Goal: Task Accomplishment & Management: Manage account settings

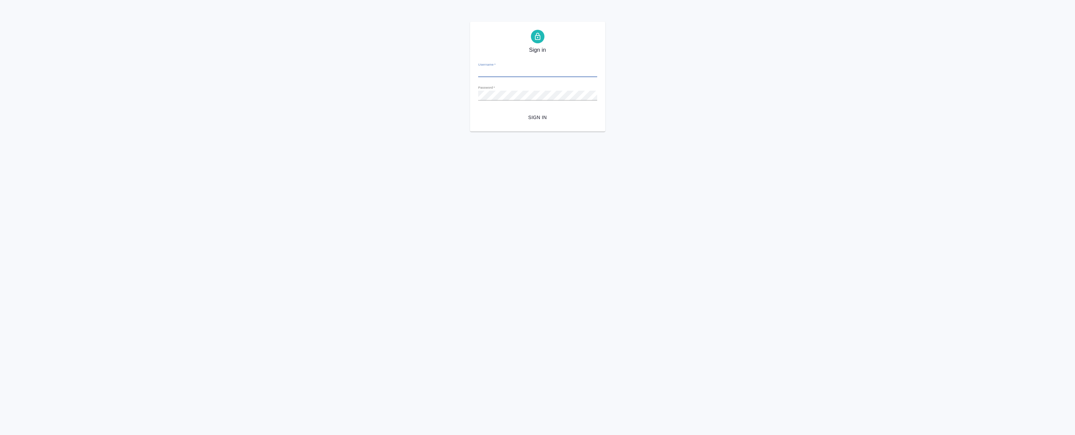
type input "[EMAIL_ADDRESS][DOMAIN_NAME]"
click at [522, 113] on span "Sign in" at bounding box center [538, 117] width 108 height 8
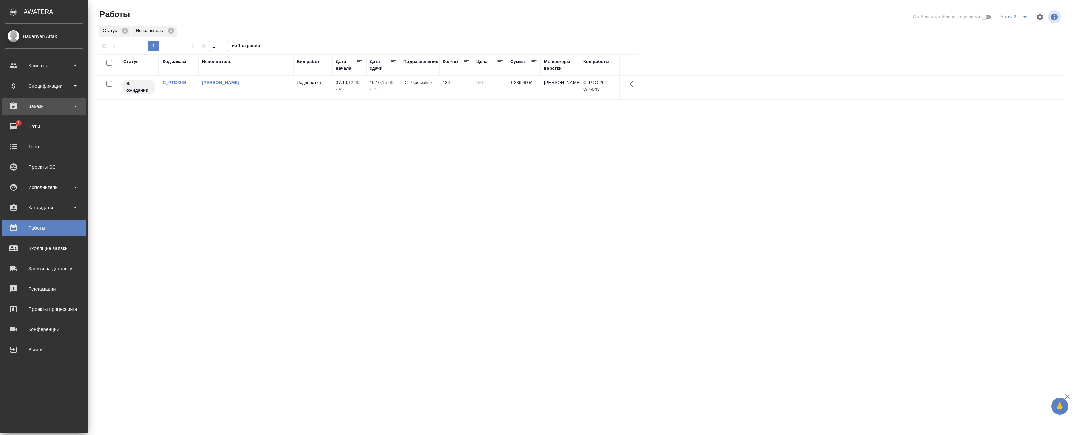
click at [49, 106] on div "Заказы" at bounding box center [44, 106] width 78 height 10
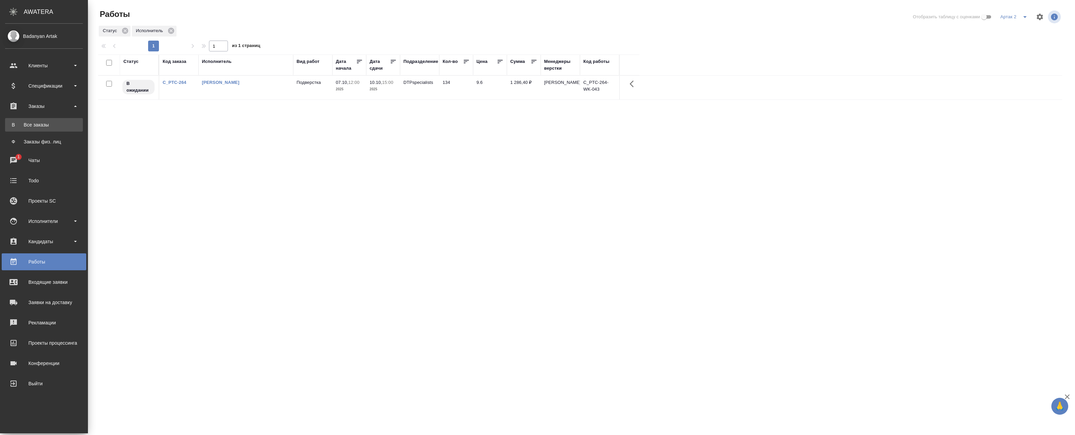
click at [37, 128] on div "Все заказы" at bounding box center [43, 124] width 71 height 7
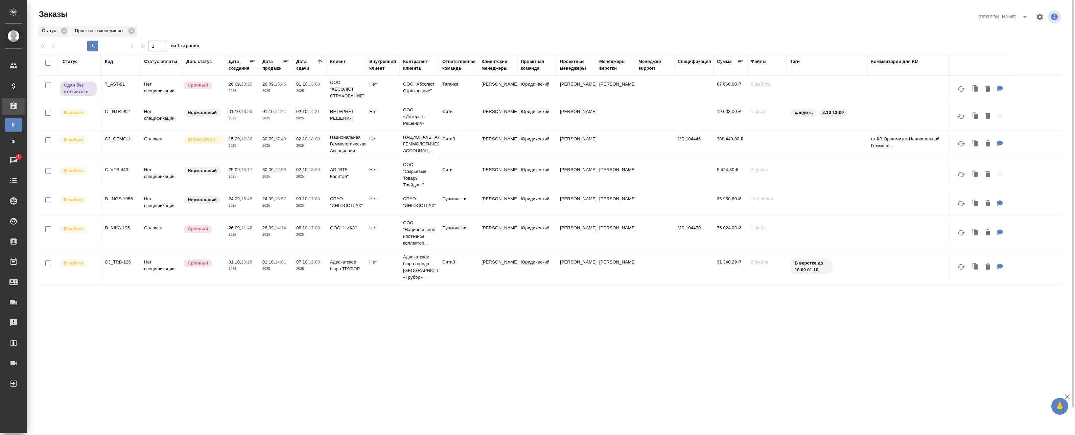
click at [263, 92] on p "2025" at bounding box center [275, 91] width 27 height 7
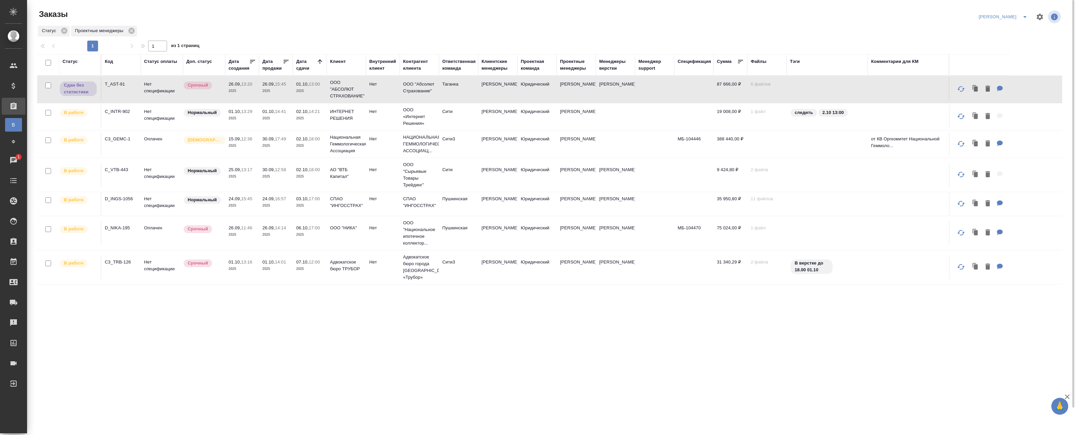
click at [312, 121] on p "2025" at bounding box center [309, 118] width 27 height 7
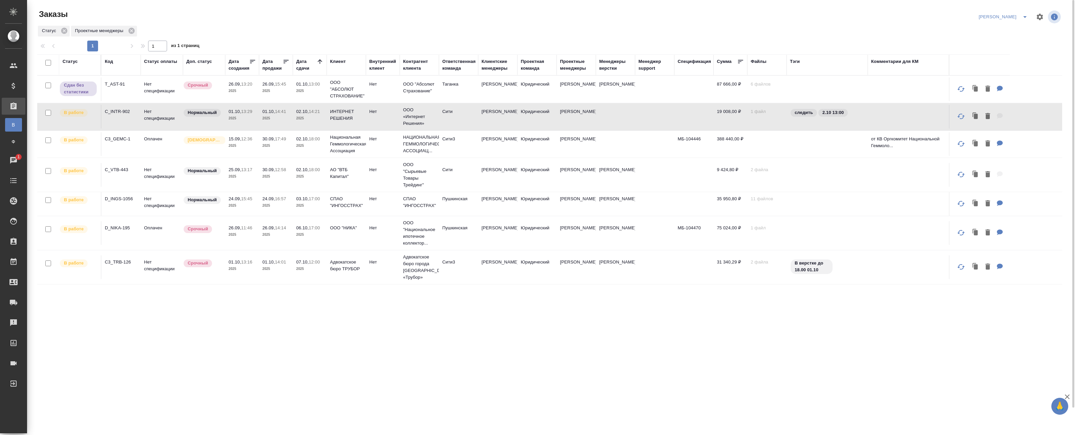
click at [321, 121] on p "2025" at bounding box center [309, 118] width 27 height 7
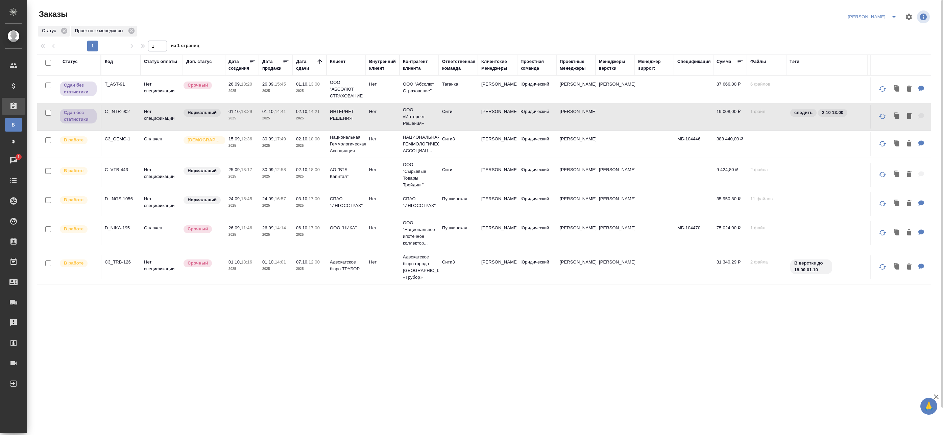
click at [314, 176] on p "2025" at bounding box center [309, 176] width 27 height 7
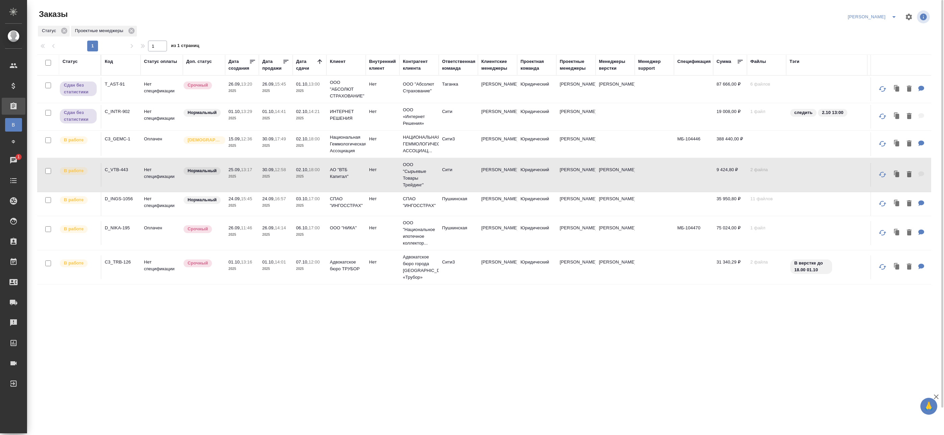
click at [314, 176] on p "2025" at bounding box center [309, 176] width 27 height 7
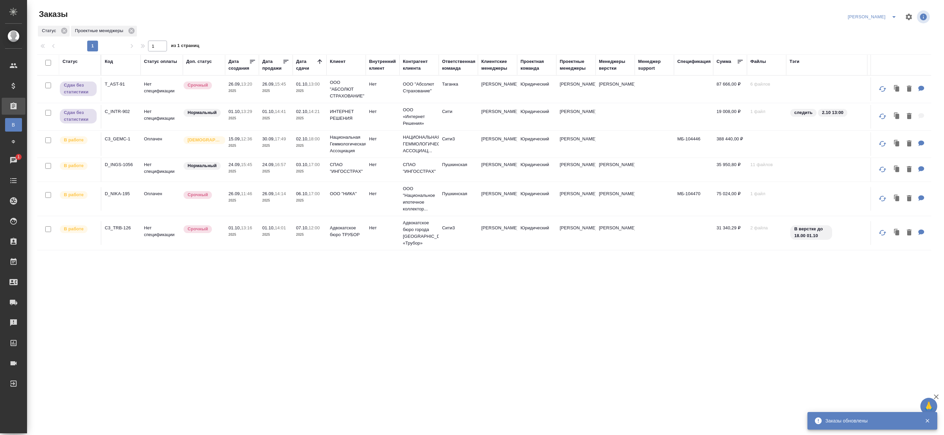
click at [264, 143] on p "2025" at bounding box center [275, 145] width 27 height 7
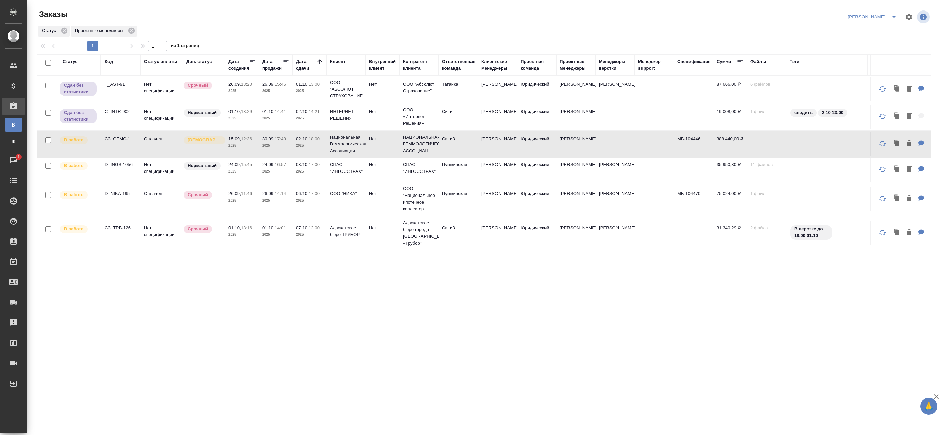
click at [290, 114] on td "01.10, 14:41 2025" at bounding box center [276, 117] width 34 height 24
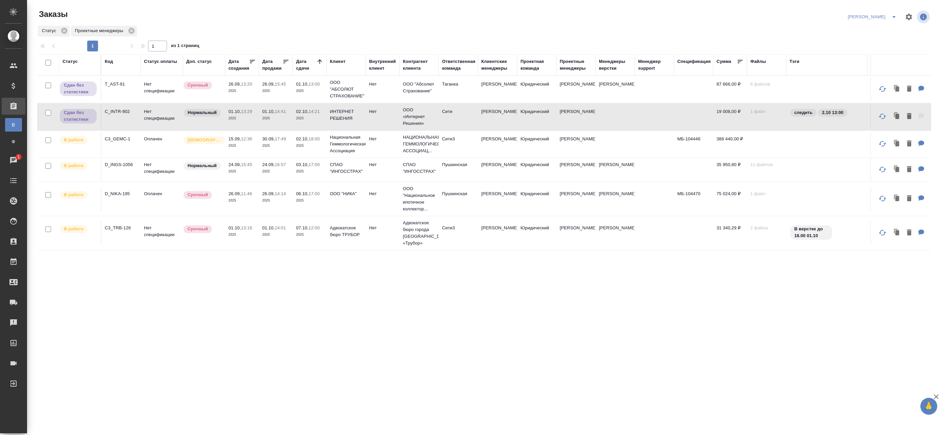
click at [290, 114] on td "01.10, 14:41 2025" at bounding box center [276, 117] width 34 height 24
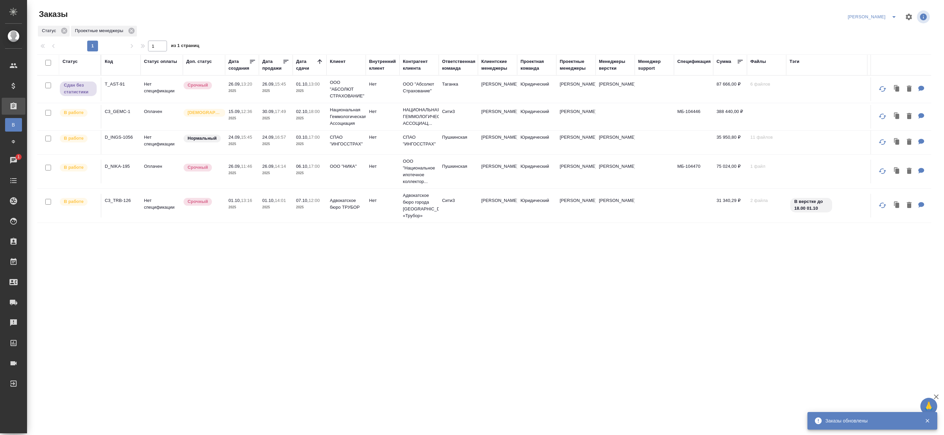
click at [275, 92] on p "2025" at bounding box center [275, 91] width 27 height 7
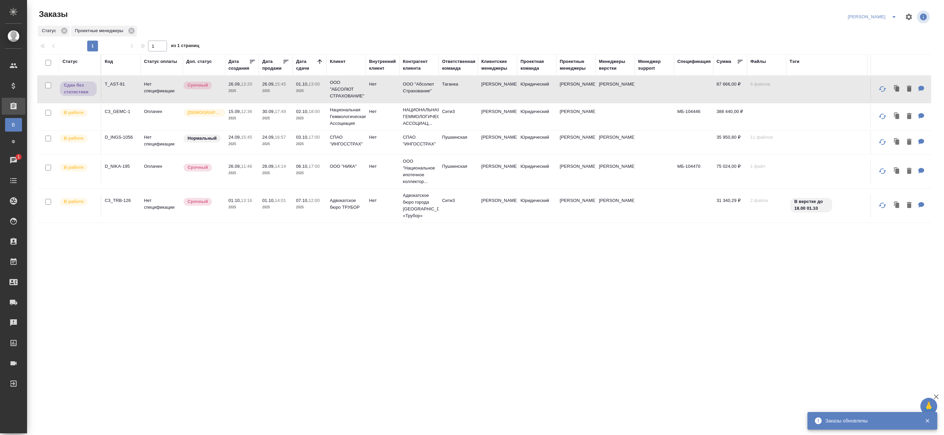
click at [275, 92] on p "2025" at bounding box center [275, 91] width 27 height 7
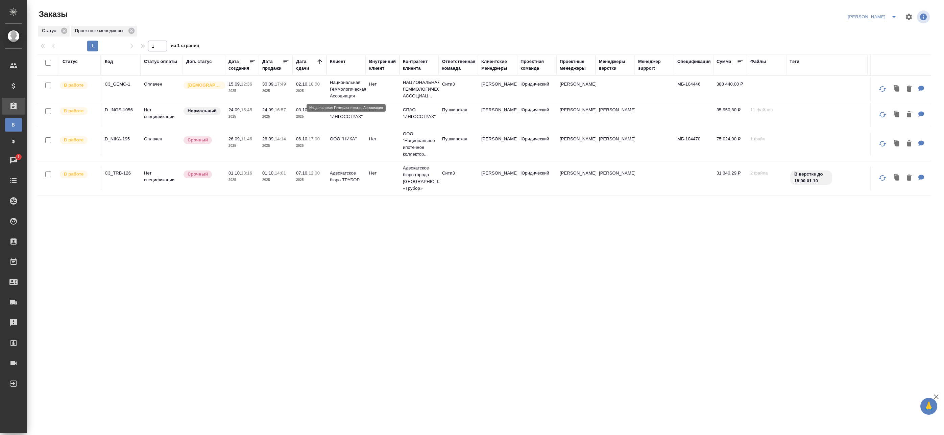
click at [352, 95] on p "Национальная Геммологическая Ассоциация" at bounding box center [346, 89] width 32 height 20
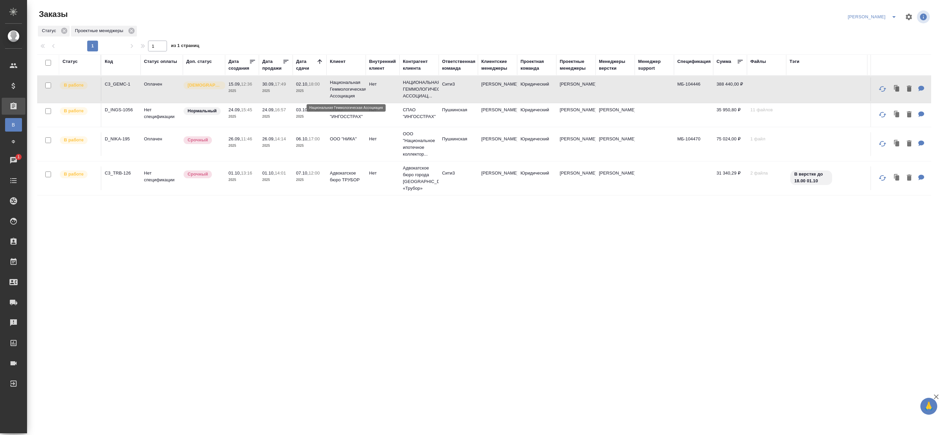
click at [359, 93] on p "Национальная Геммологическая Ассоциация" at bounding box center [346, 89] width 32 height 20
click at [303, 119] on p "2025" at bounding box center [309, 116] width 27 height 7
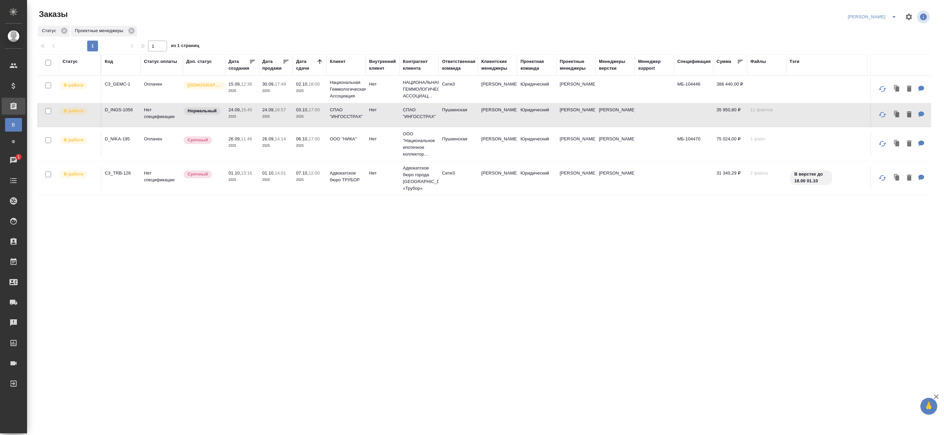
click at [303, 116] on p "2025" at bounding box center [309, 116] width 27 height 7
click at [332, 155] on td "ООО "НИКА"" at bounding box center [346, 144] width 39 height 24
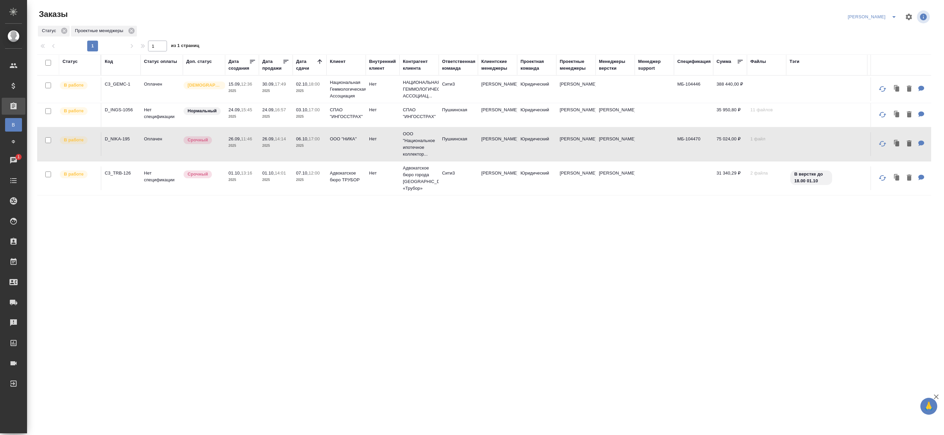
click at [332, 155] on td "ООО "НИКА"" at bounding box center [346, 144] width 39 height 24
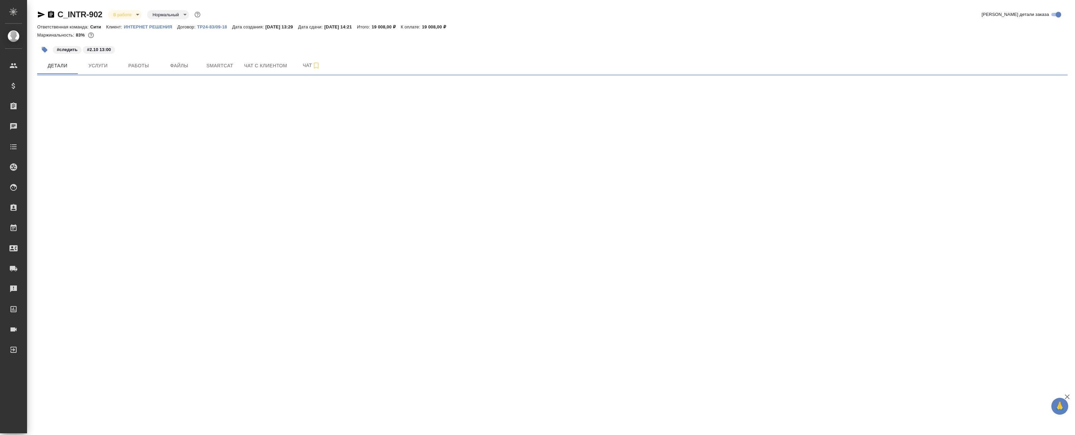
select select "RU"
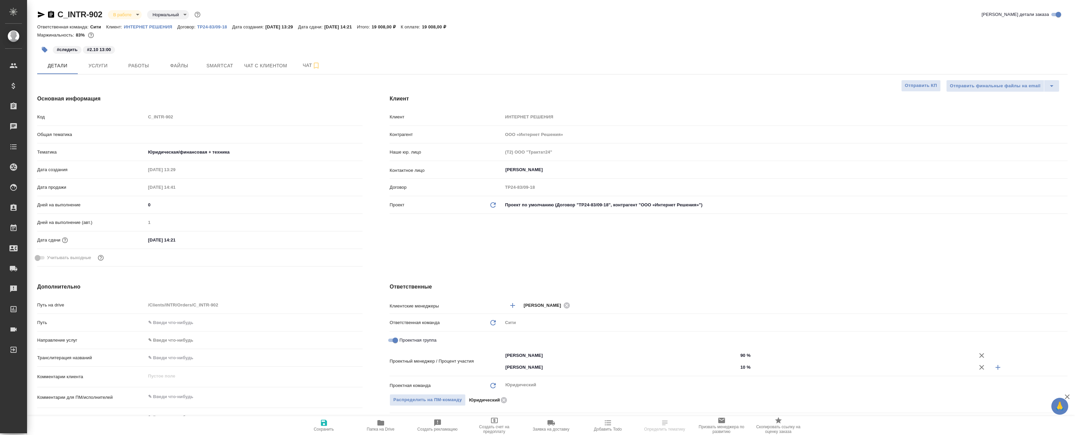
type textarea "x"
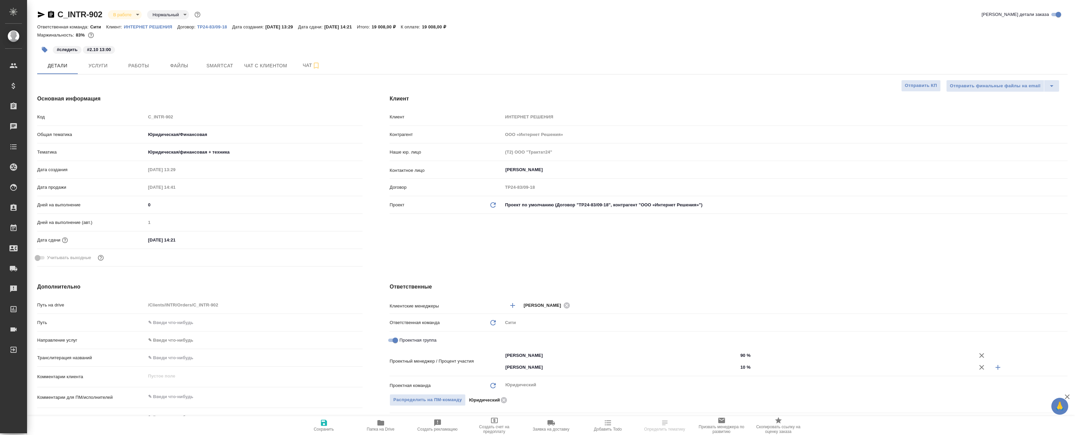
type textarea "x"
click at [109, 69] on span "Услуги" at bounding box center [98, 66] width 32 height 8
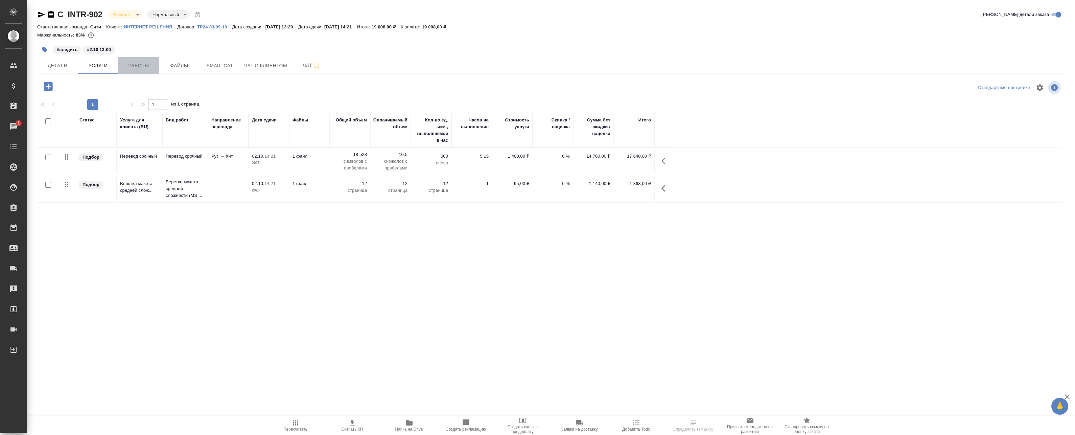
click at [150, 69] on span "Работы" at bounding box center [138, 66] width 32 height 8
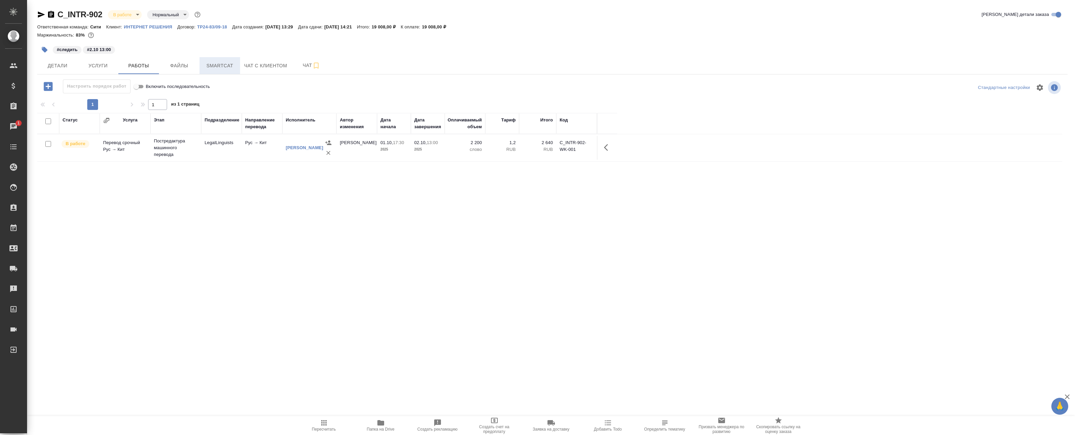
click at [226, 64] on span "Smartcat" at bounding box center [220, 66] width 32 height 8
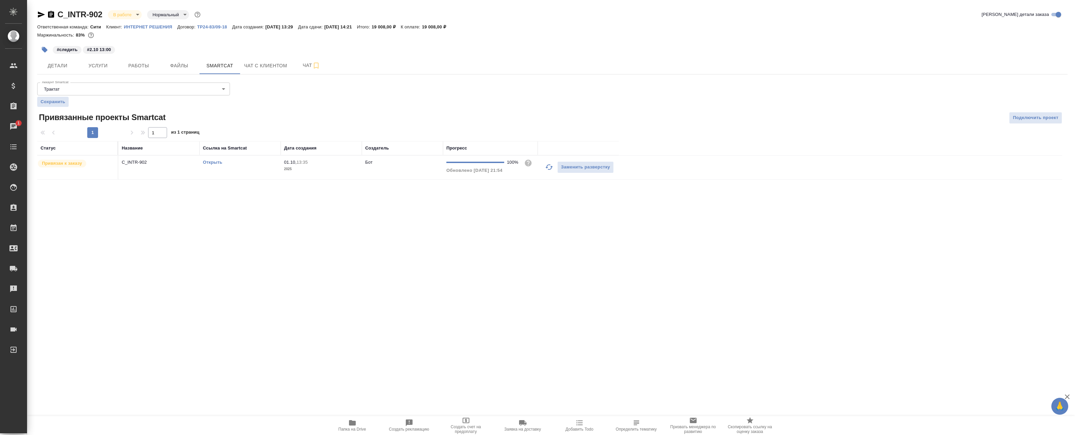
click at [211, 161] on link "Открыть" at bounding box center [212, 162] width 19 height 5
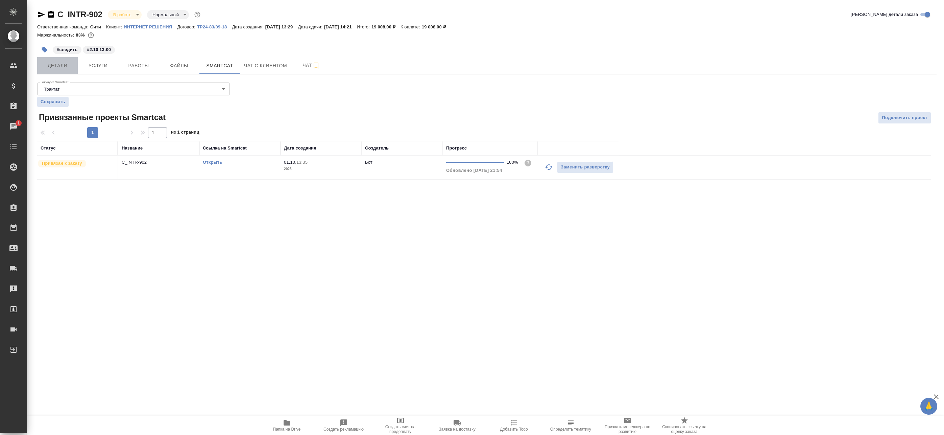
click at [70, 63] on span "Детали" at bounding box center [57, 66] width 32 height 8
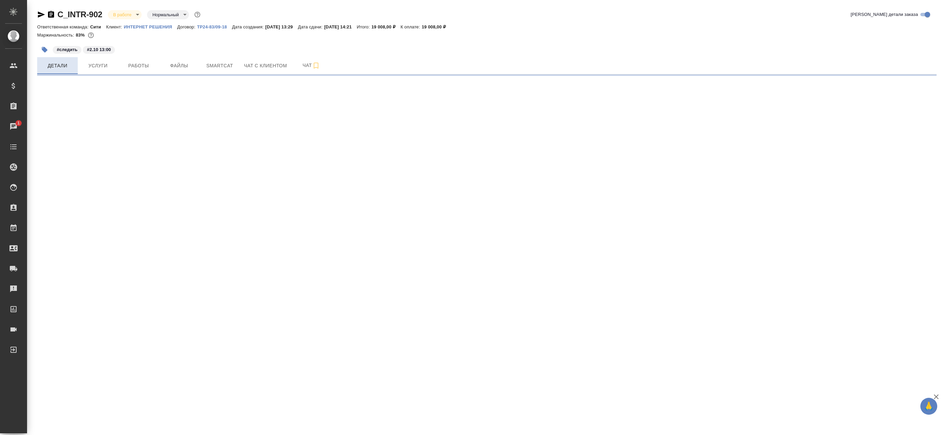
select select "RU"
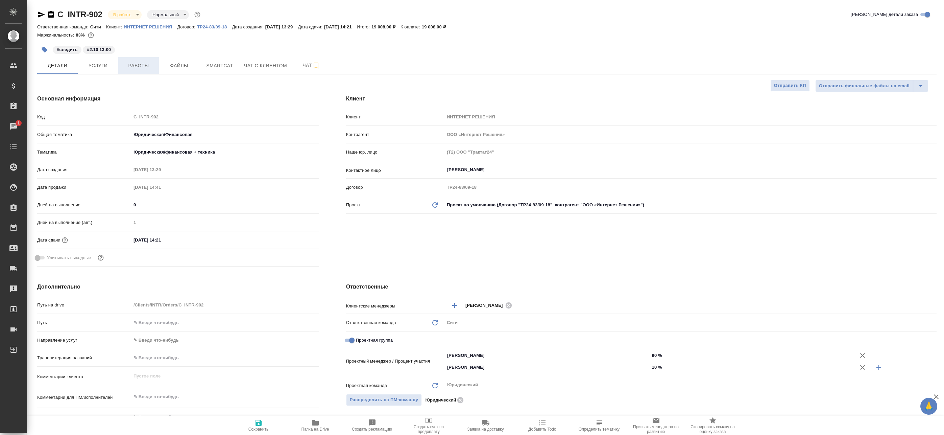
click at [137, 65] on span "Работы" at bounding box center [138, 66] width 32 height 8
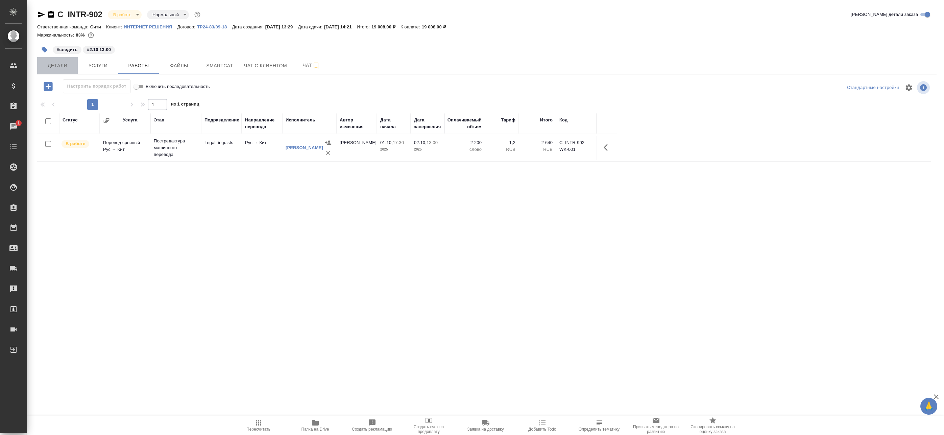
click at [60, 71] on button "Детали" at bounding box center [57, 65] width 41 height 17
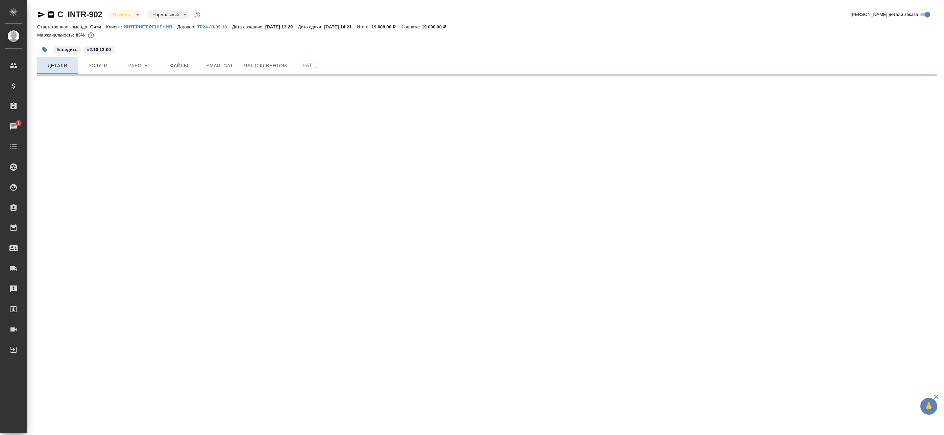
select select "RU"
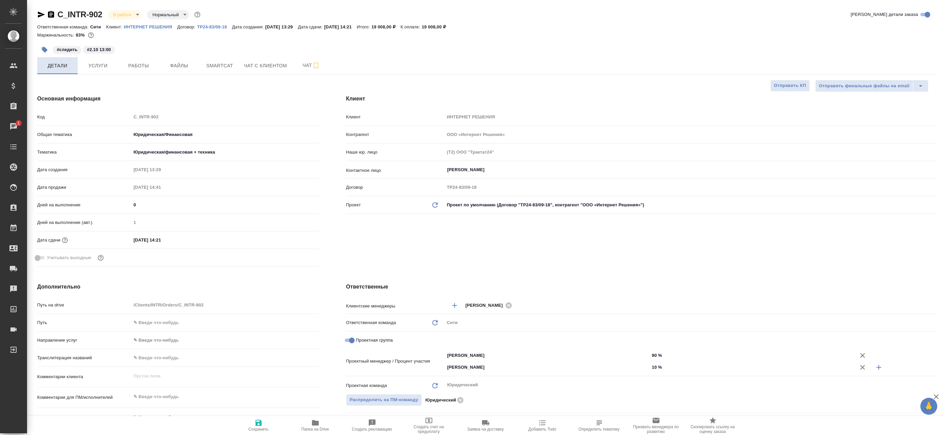
type textarea "x"
click at [137, 67] on span "Работы" at bounding box center [138, 66] width 32 height 8
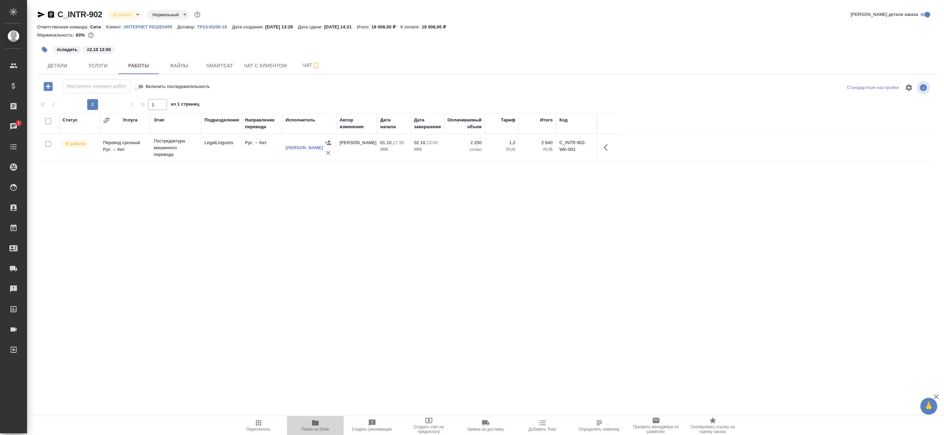
click at [313, 424] on icon "button" at bounding box center [315, 422] width 7 height 5
drag, startPoint x: 102, startPoint y: 63, endPoint x: 92, endPoint y: 65, distance: 9.6
click at [101, 64] on span "Услуги" at bounding box center [98, 66] width 32 height 8
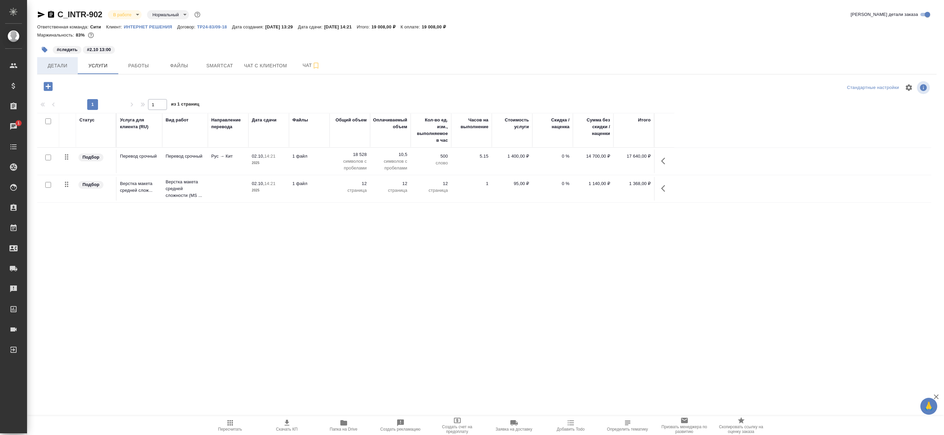
click at [59, 69] on span "Детали" at bounding box center [57, 66] width 32 height 8
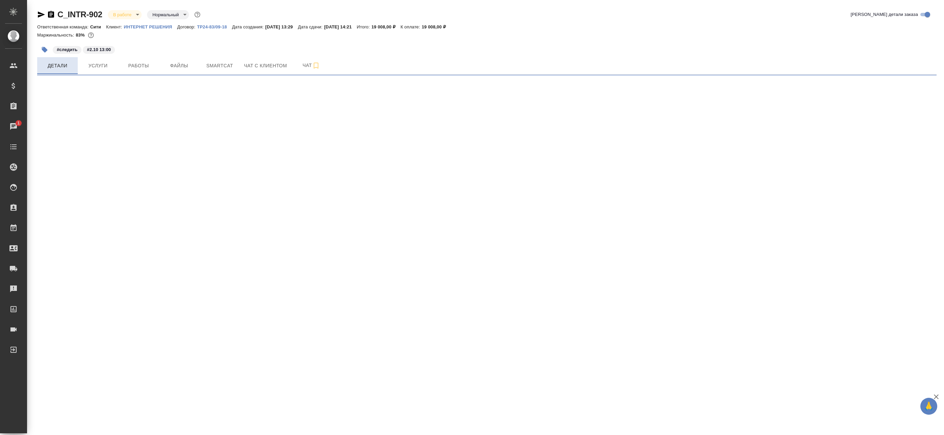
select select "RU"
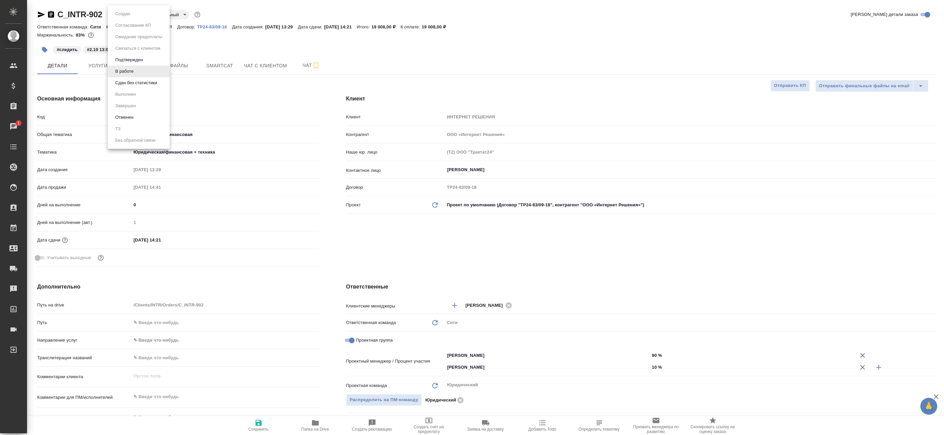
click at [130, 13] on body "🙏 .cls-1 fill:#fff; AWATERA Badanyan Artak Клиенты Спецификации Заказы 1 Чаты T…" at bounding box center [472, 217] width 944 height 435
click at [131, 82] on button "Сдан без статистики" at bounding box center [136, 82] width 46 height 7
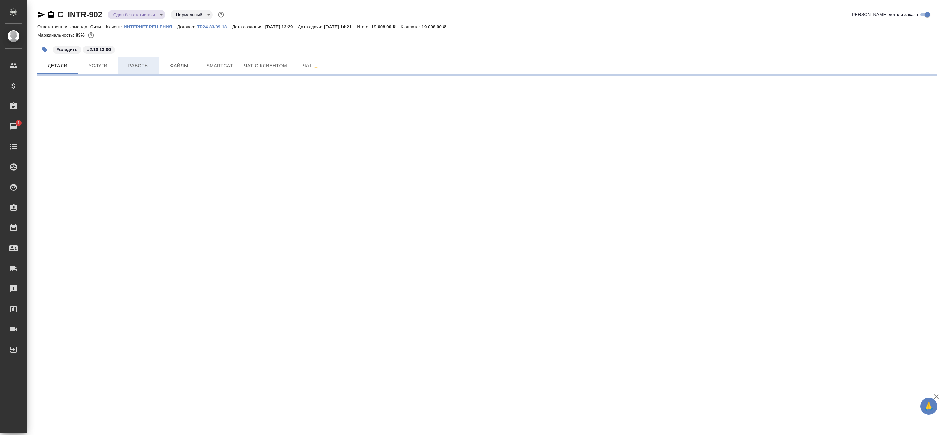
select select "RU"
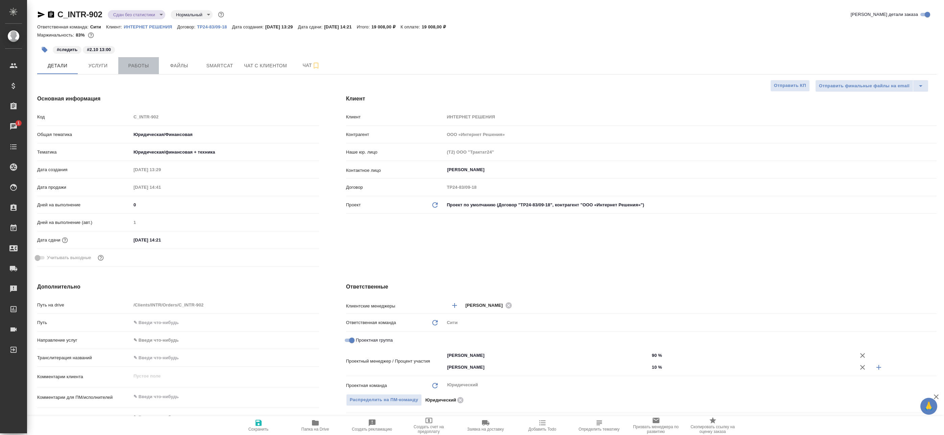
click at [132, 68] on span "Работы" at bounding box center [138, 66] width 32 height 8
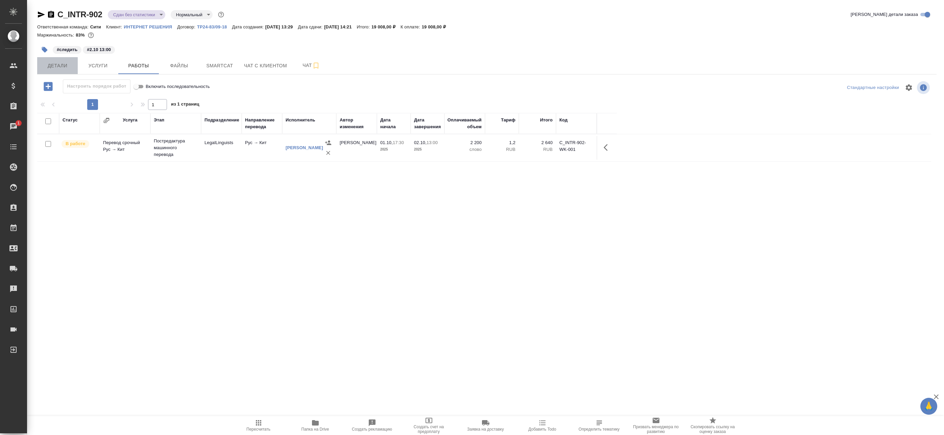
click at [70, 67] on span "Детали" at bounding box center [57, 66] width 32 height 8
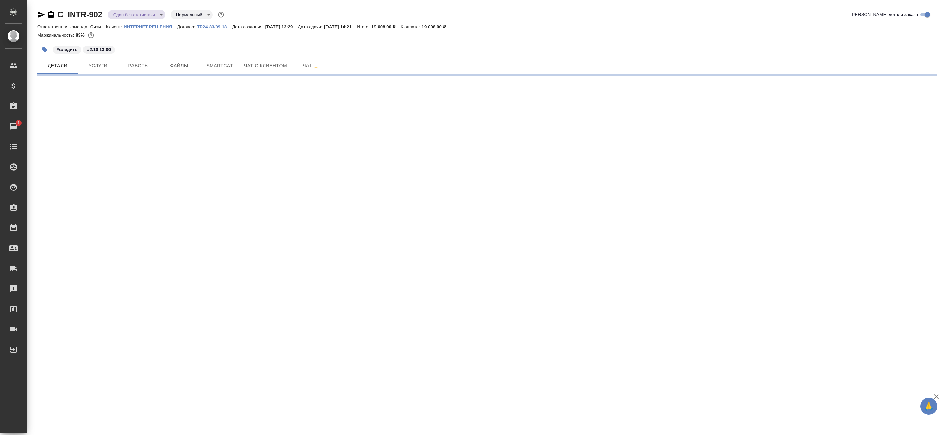
select select "RU"
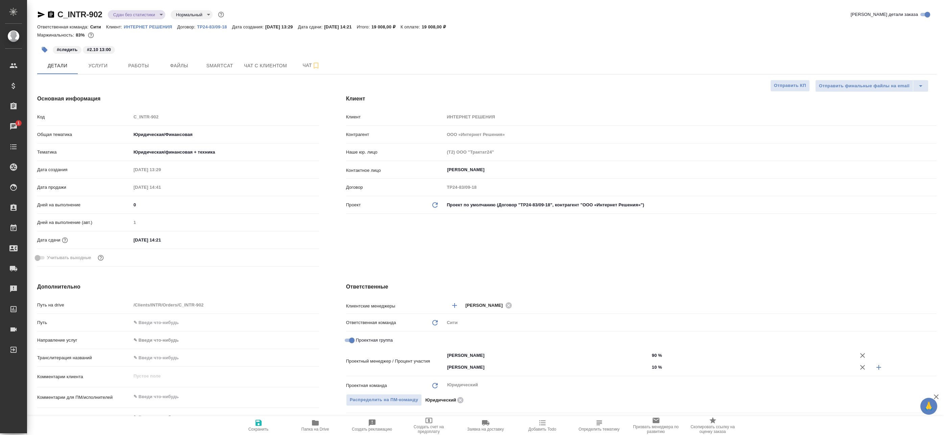
type textarea "x"
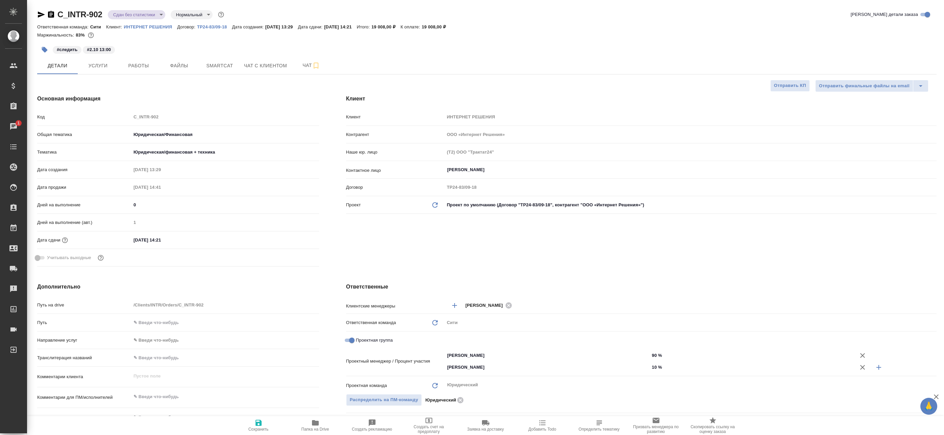
type textarea "x"
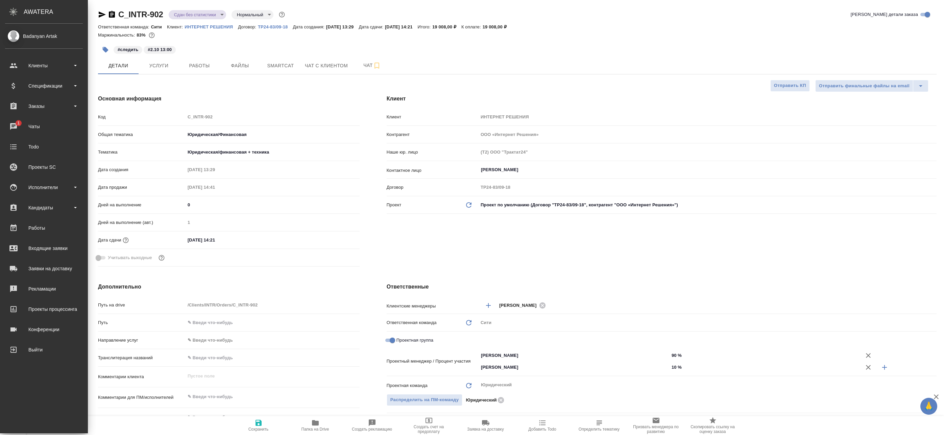
type textarea "x"
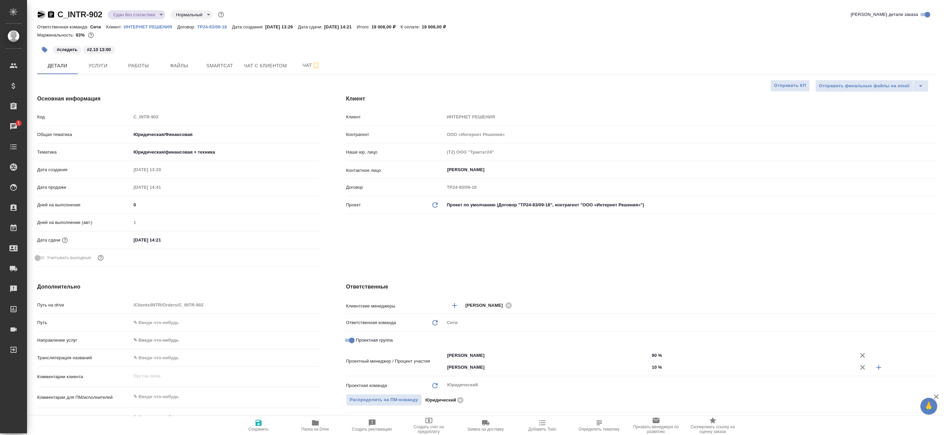
click at [43, 16] on icon "button" at bounding box center [41, 14] width 8 height 8
type textarea "x"
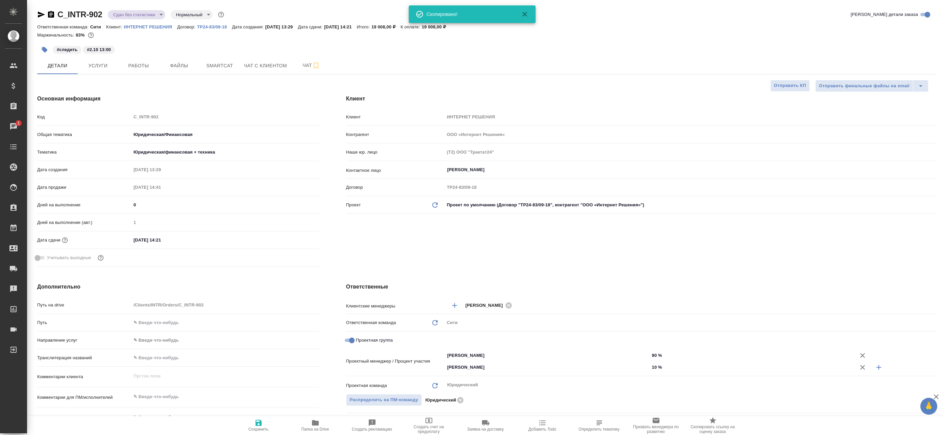
type textarea "x"
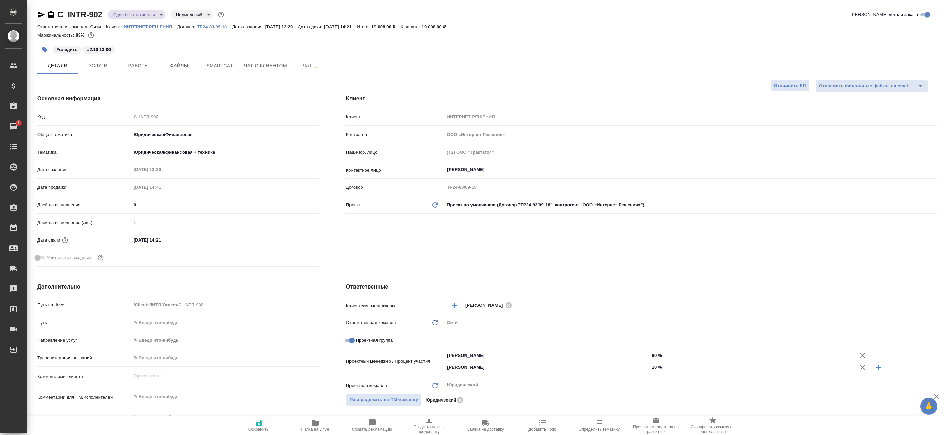
type textarea "x"
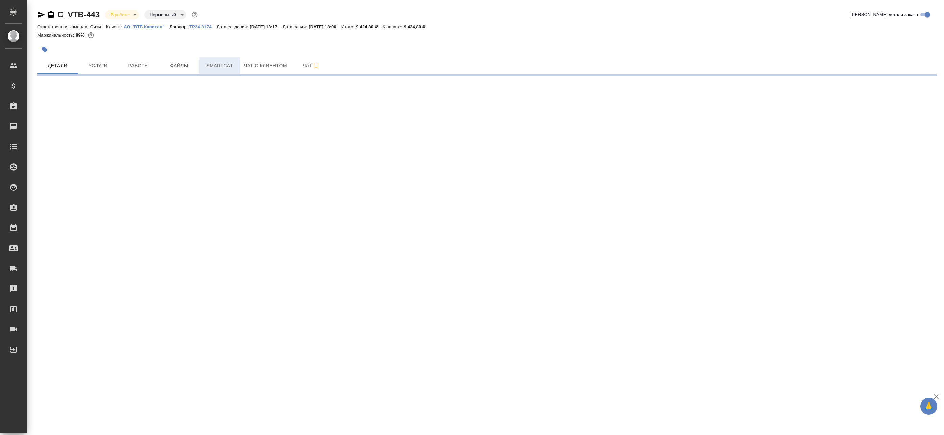
select select "RU"
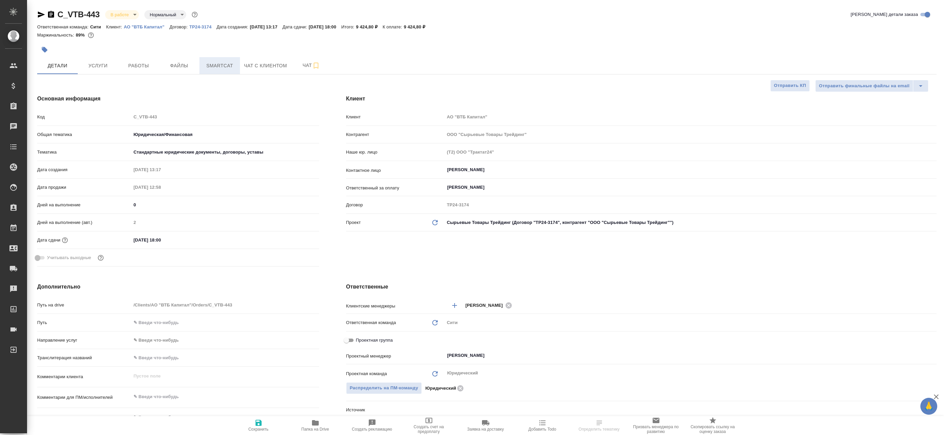
type textarea "x"
click at [212, 66] on span "Smartcat" at bounding box center [220, 66] width 32 height 8
type textarea "x"
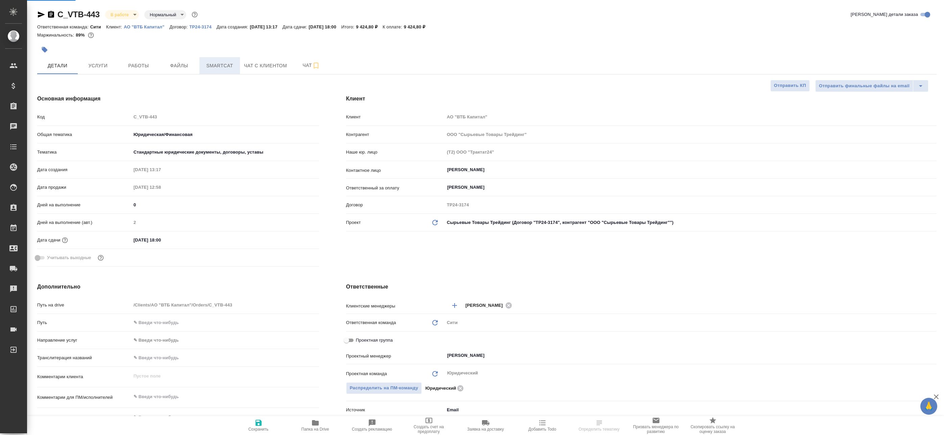
type textarea "x"
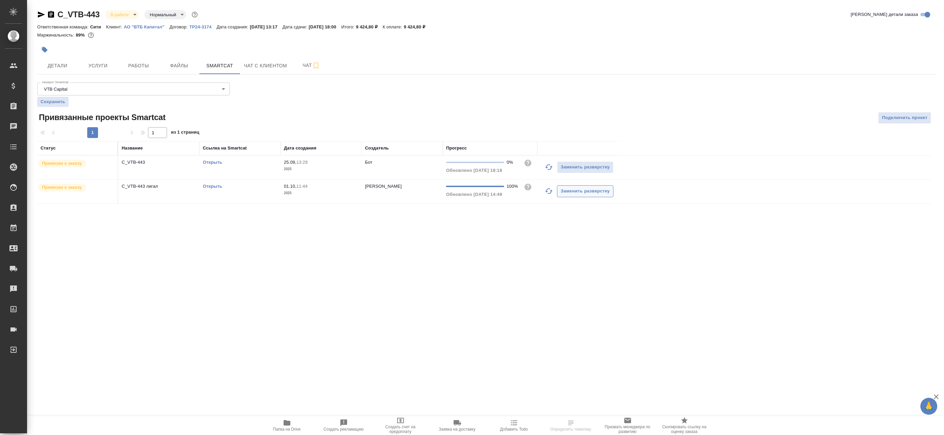
click at [549, 193] on icon "button" at bounding box center [549, 191] width 8 height 8
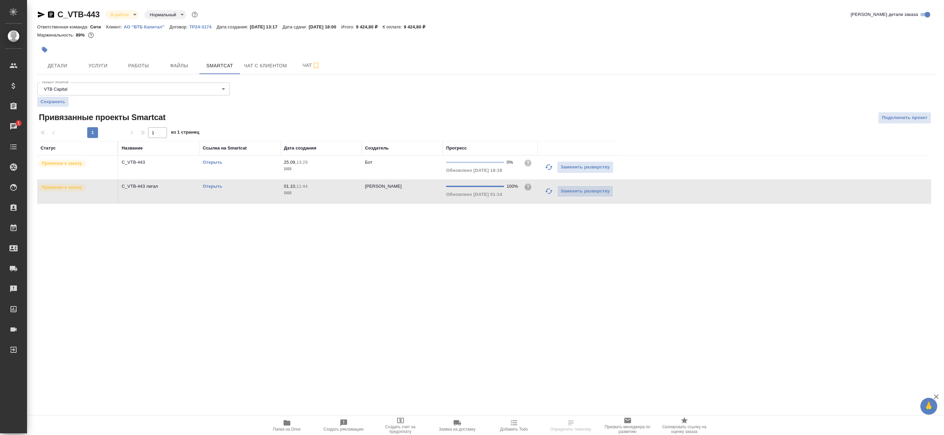
click at [214, 185] on link "Открыть" at bounding box center [212, 186] width 19 height 5
click at [331, 427] on span "Создать рекламацию" at bounding box center [344, 429] width 40 height 5
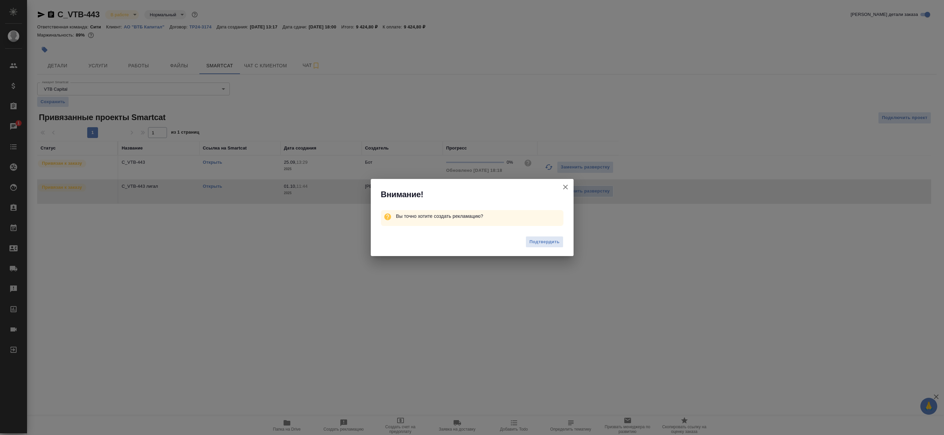
click at [565, 186] on icon "button" at bounding box center [565, 187] width 5 height 5
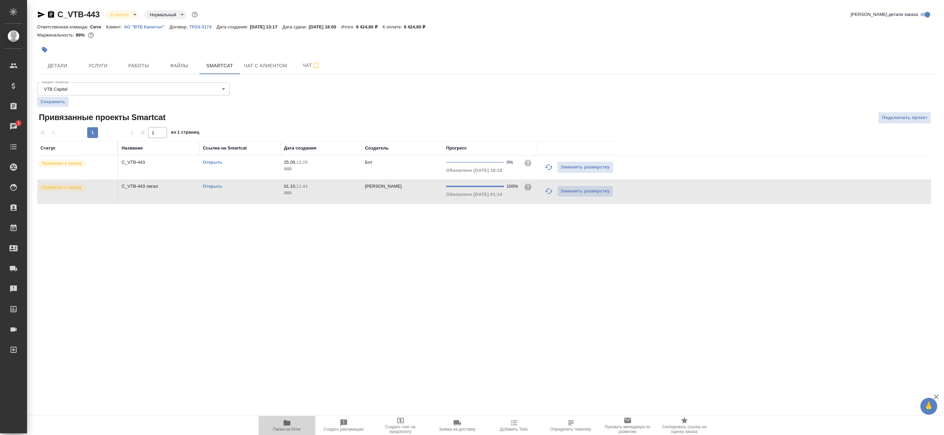
click at [288, 416] on button "Папка на Drive" at bounding box center [287, 425] width 57 height 19
click at [314, 66] on icon "button" at bounding box center [316, 66] width 5 height 6
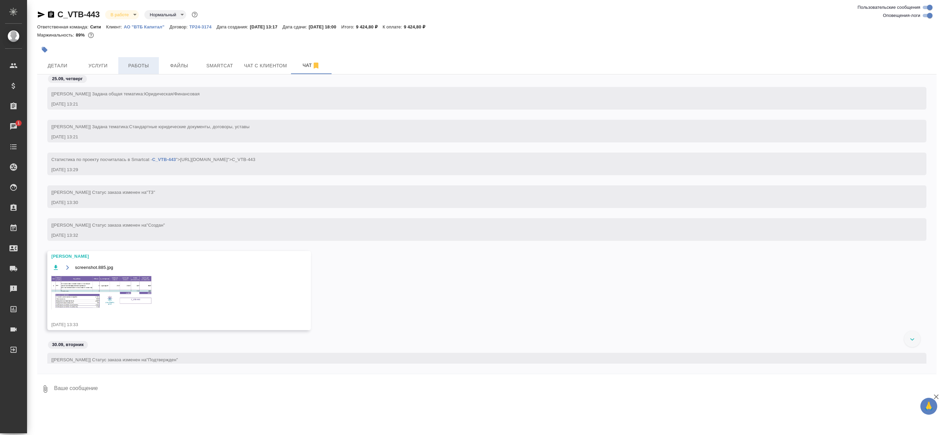
click at [146, 67] on span "Работы" at bounding box center [138, 66] width 32 height 8
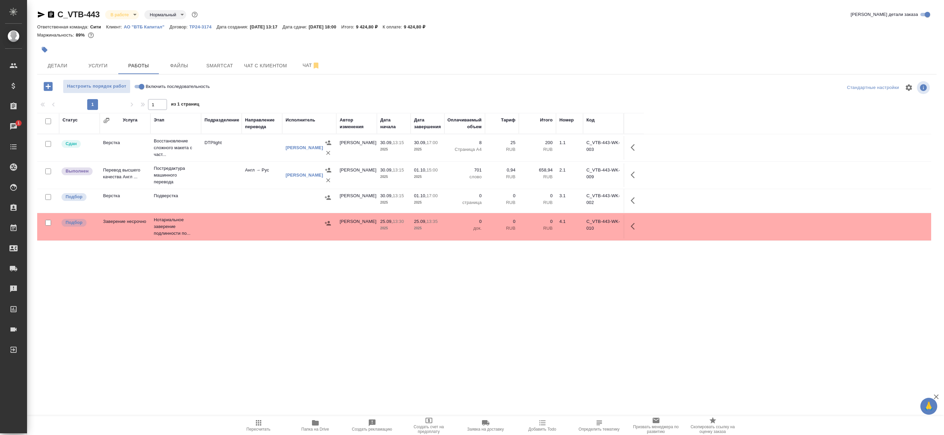
click at [316, 425] on icon "button" at bounding box center [315, 422] width 7 height 5
click at [117, 14] on body "🙏 .cls-1 fill:#fff; AWATERA Badanyan Artak Клиенты Спецификации Заказы 1 Чаты T…" at bounding box center [472, 217] width 944 height 435
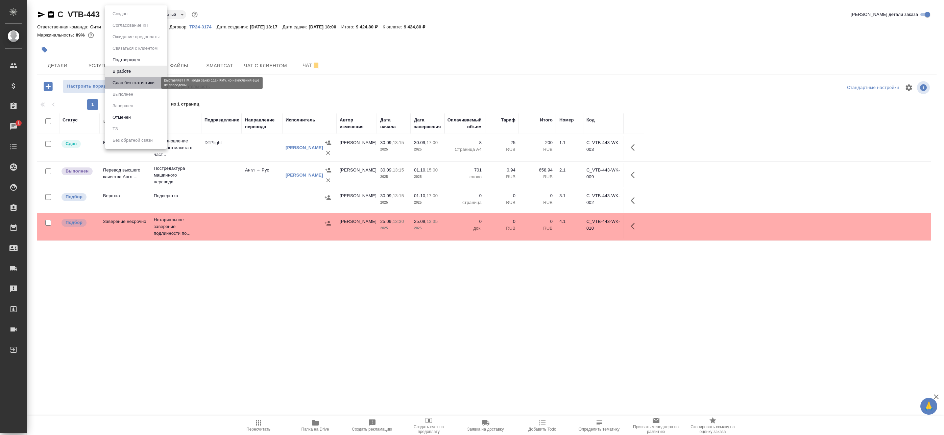
click at [133, 80] on button "Сдан без статистики" at bounding box center [134, 82] width 46 height 7
click at [129, 16] on body "🙏 .cls-1 fill:#fff; AWATERA Badanyan Artak Клиенты Спецификации Заказы 1 Чаты T…" at bounding box center [472, 217] width 944 height 435
click at [131, 93] on button "Выполнен" at bounding box center [123, 94] width 25 height 7
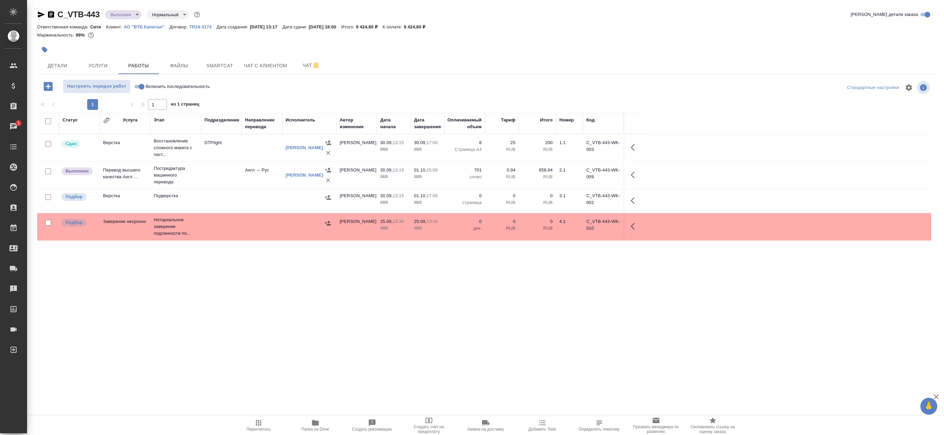
click at [633, 175] on icon "button" at bounding box center [635, 175] width 8 height 8
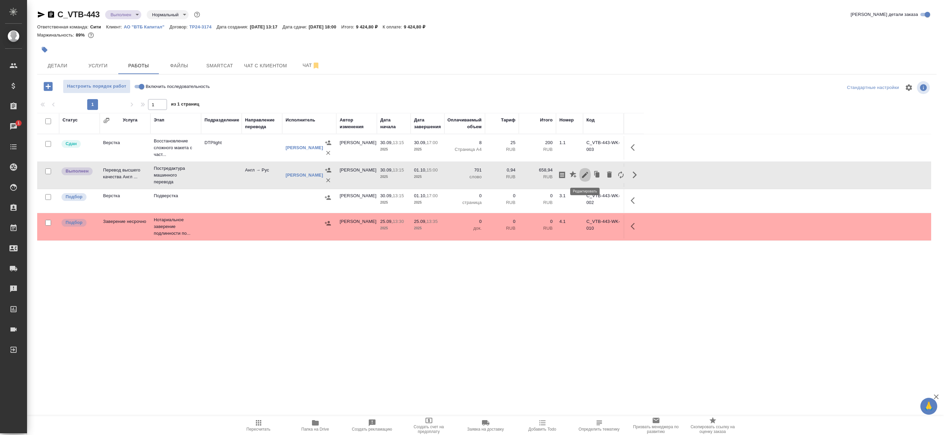
click at [587, 177] on icon "button" at bounding box center [585, 175] width 8 height 8
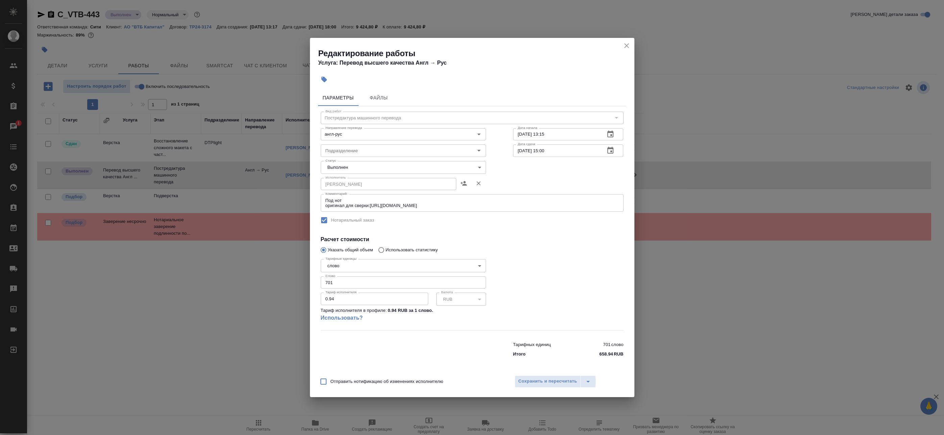
click at [360, 170] on body "🙏 .cls-1 fill:#fff; AWATERA Badanyan Artak Клиенты Спецификации Заказы 1 Чаты T…" at bounding box center [472, 217] width 944 height 435
click at [356, 176] on li "Сдан" at bounding box center [403, 178] width 165 height 11
type input "closed"
click at [542, 379] on span "Сохранить и пересчитать" at bounding box center [548, 381] width 59 height 8
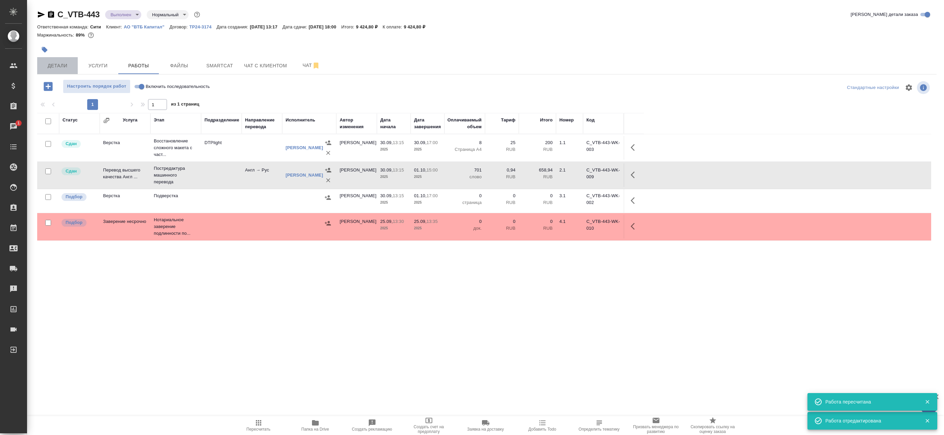
click at [49, 63] on span "Детали" at bounding box center [57, 66] width 32 height 8
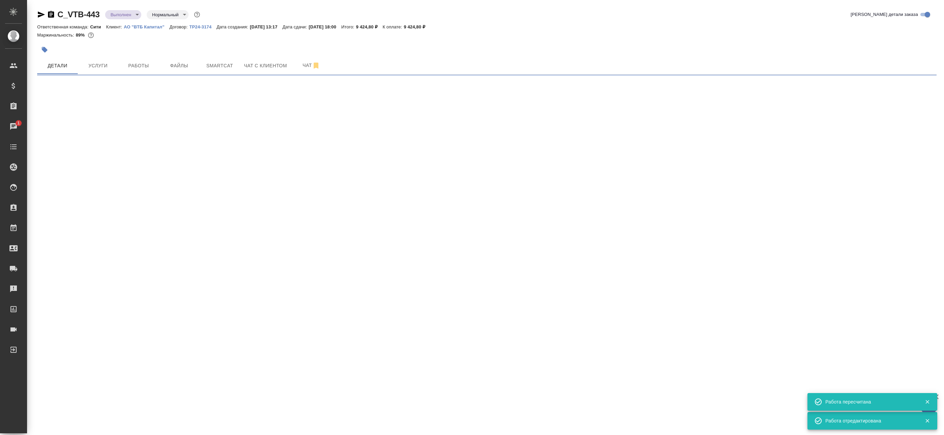
select select "RU"
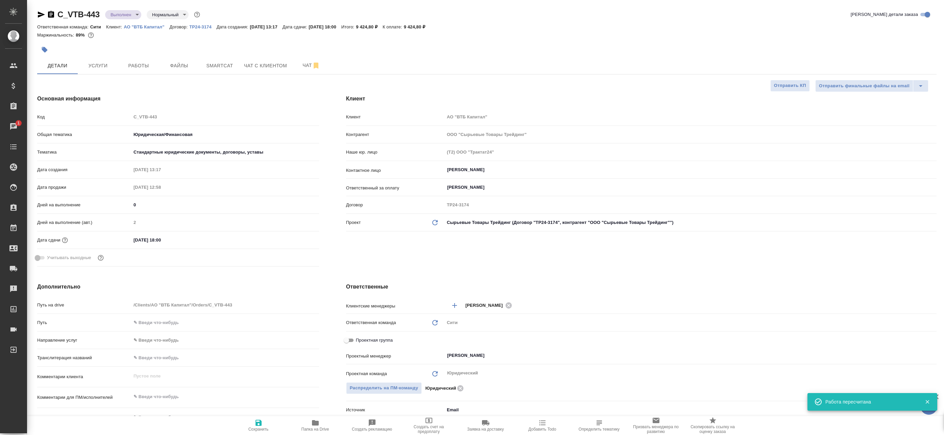
click at [34, 13] on div "C_VTB-443 Выполнен completed Нормальный normal Кратко детали заказа Ответственн…" at bounding box center [486, 340] width 907 height 681
click at [37, 17] on div "C_VTB-443 Выполнен completed Нормальный normal Кратко детали заказа Ответственн…" at bounding box center [486, 340] width 907 height 681
click at [43, 17] on icon "button" at bounding box center [41, 14] width 8 height 8
type textarea "x"
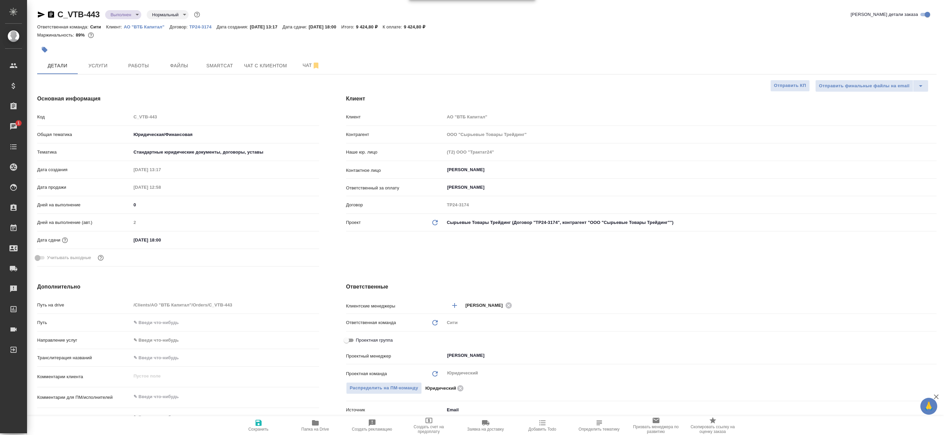
type textarea "x"
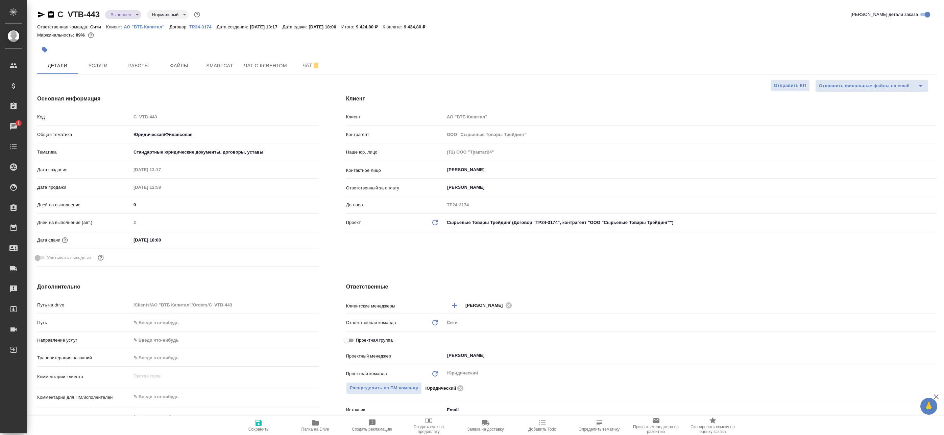
type textarea "x"
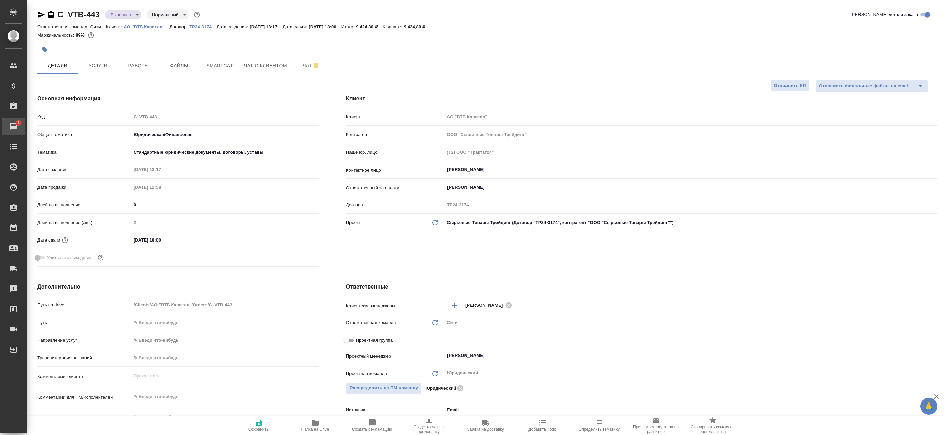
type textarea "x"
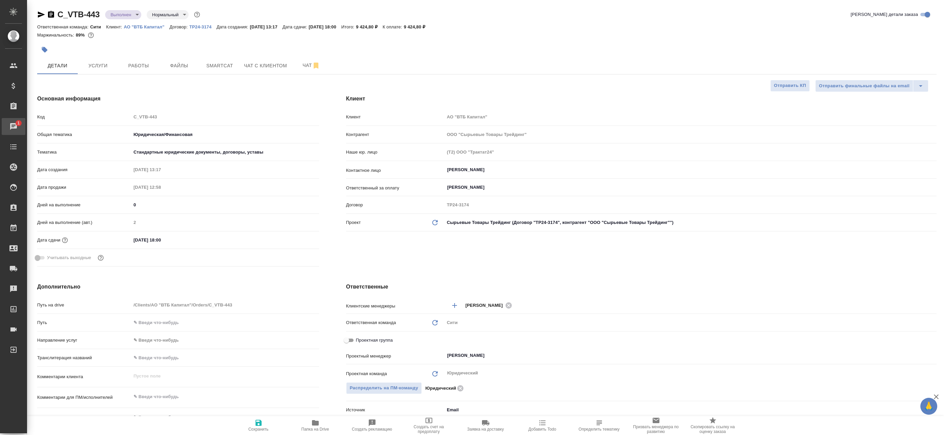
type textarea "x"
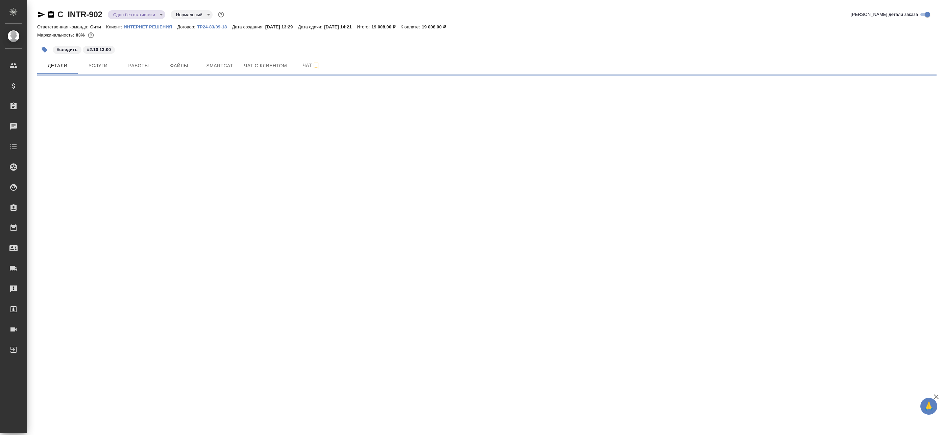
select select "RU"
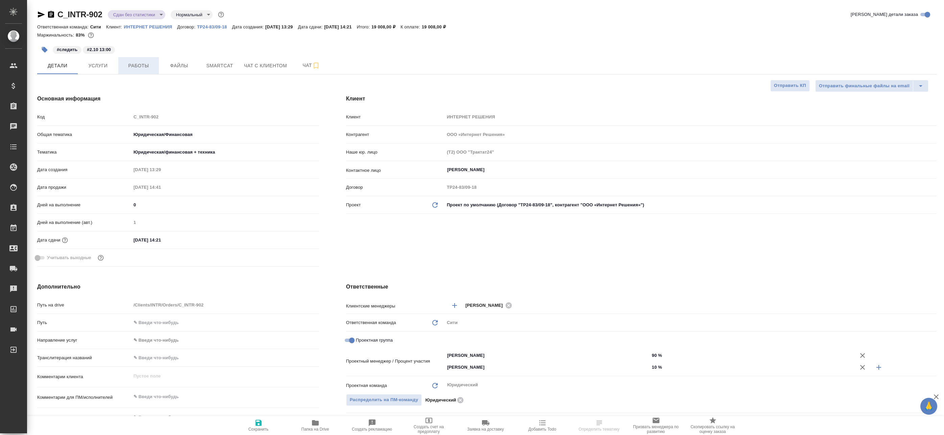
type textarea "x"
click at [145, 58] on button "Работы" at bounding box center [138, 65] width 41 height 17
type textarea "x"
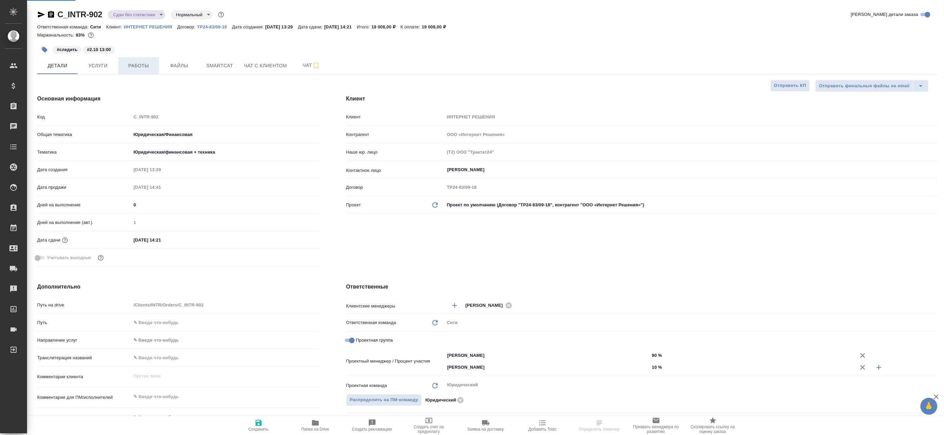
type textarea "x"
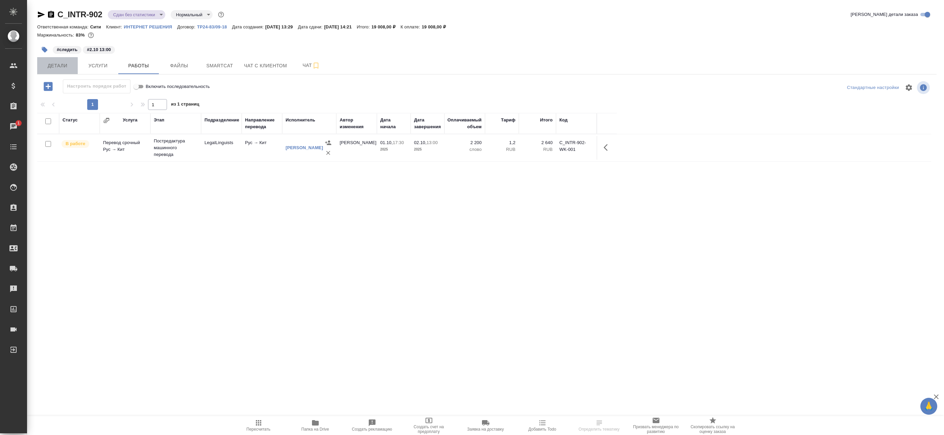
click at [65, 69] on span "Детали" at bounding box center [57, 66] width 32 height 8
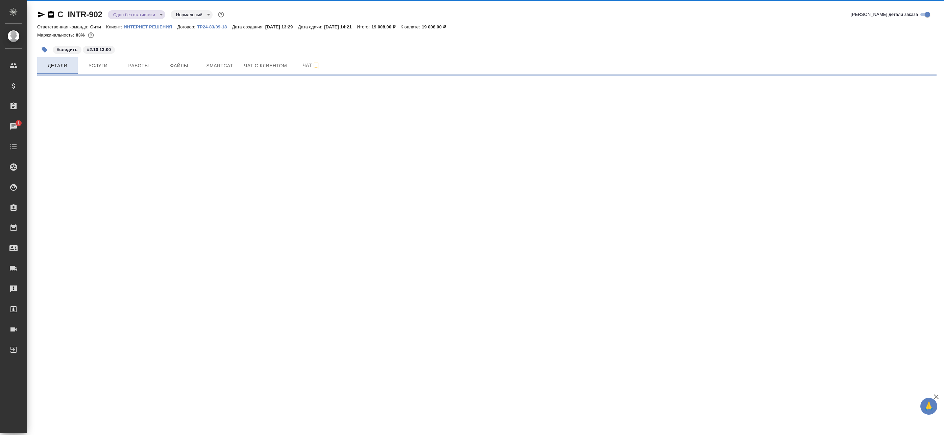
select select "RU"
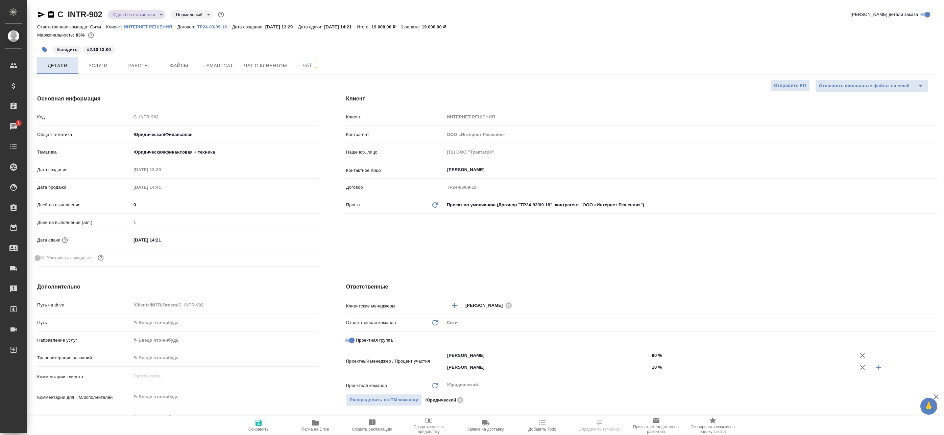
type textarea "x"
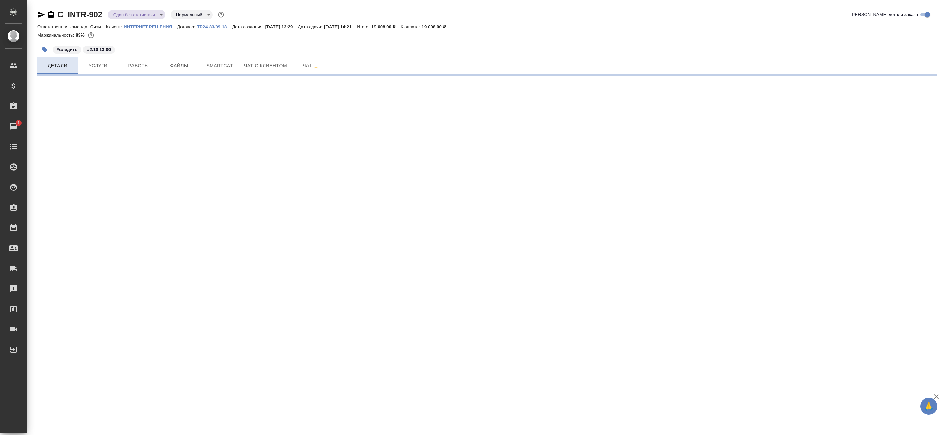
select select "RU"
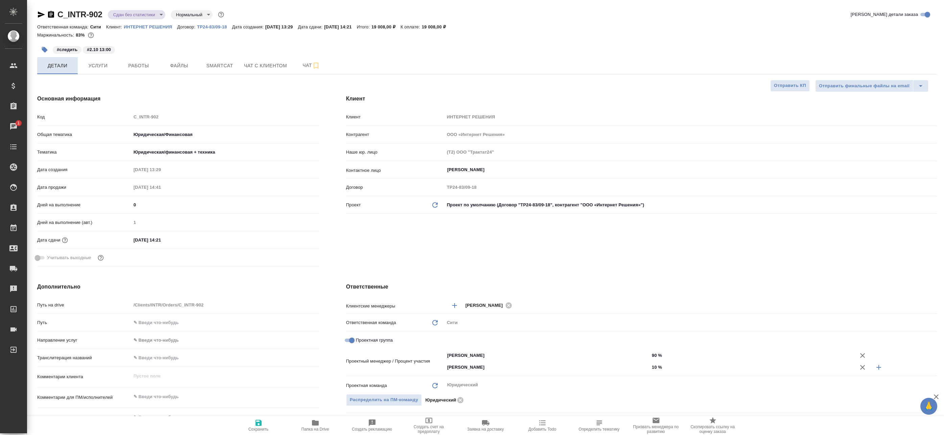
type textarea "x"
click at [136, 65] on span "Работы" at bounding box center [138, 66] width 32 height 8
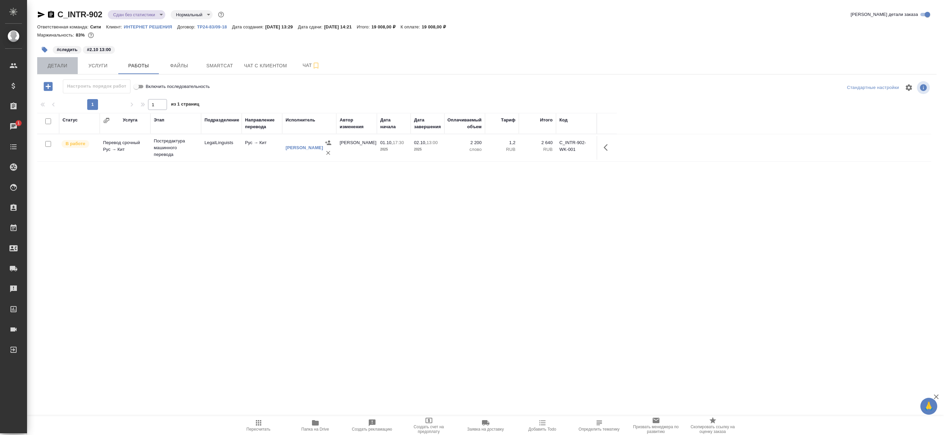
click at [64, 65] on span "Детали" at bounding box center [57, 66] width 32 height 8
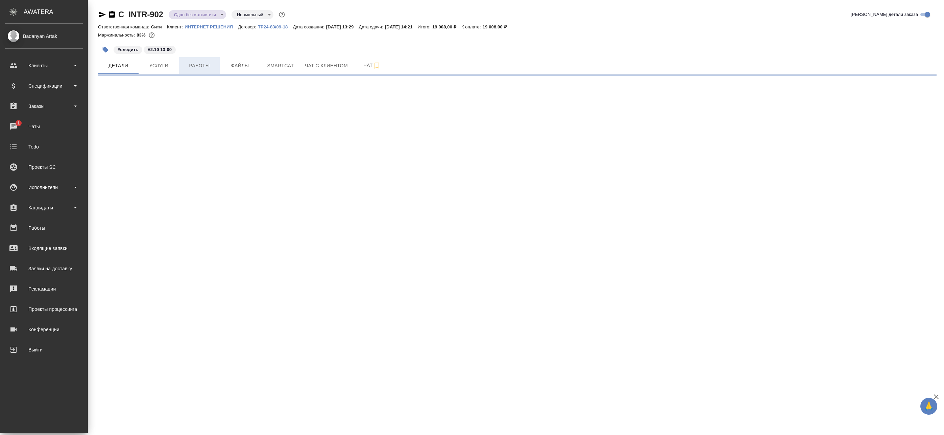
select select "RU"
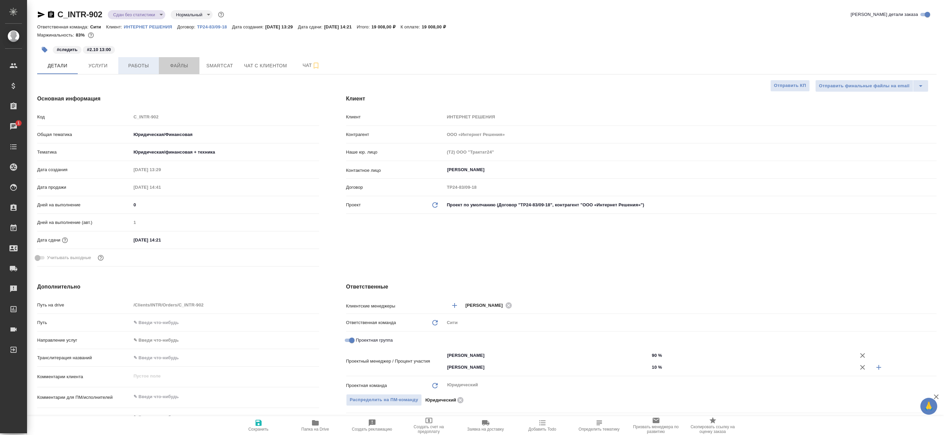
click at [159, 65] on div "Детали Услуги Работы Файлы Smartcat Чат с клиентом Чат" at bounding box center [487, 65] width 900 height 17
click at [212, 65] on span "Smartcat" at bounding box center [220, 66] width 32 height 8
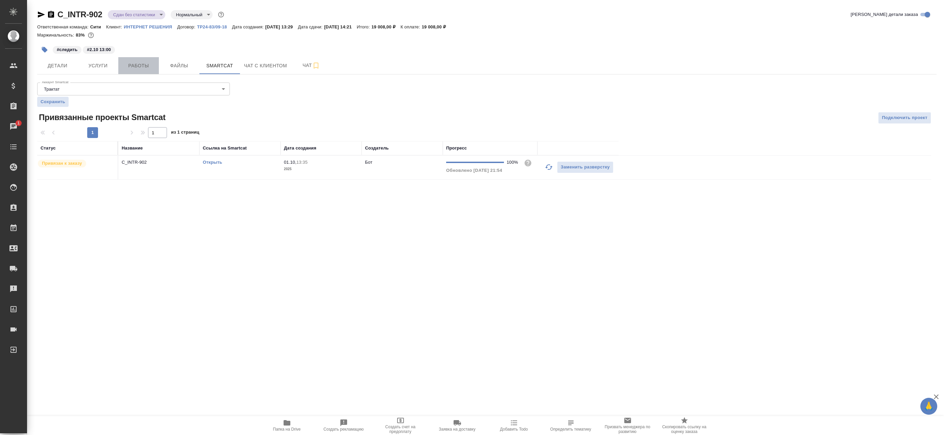
click at [129, 65] on span "Работы" at bounding box center [138, 66] width 32 height 8
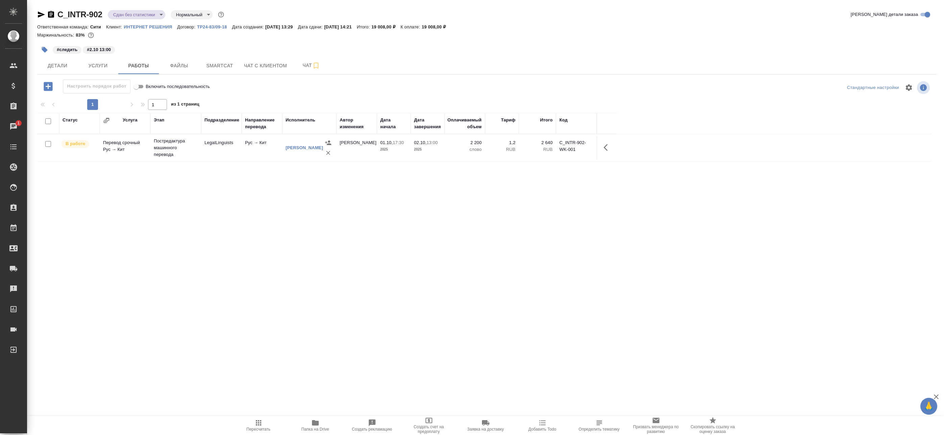
click at [606, 146] on icon "button" at bounding box center [606, 147] width 4 height 7
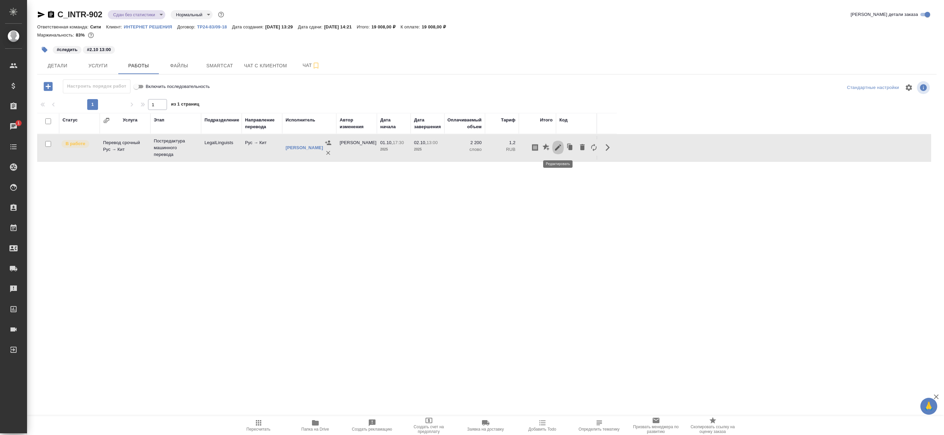
click at [559, 149] on icon "button" at bounding box center [558, 147] width 8 height 8
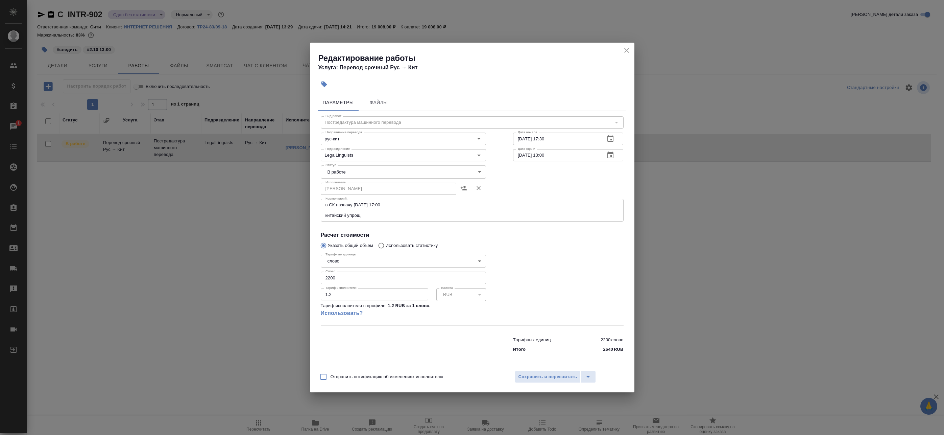
click at [360, 172] on body "🙏 .cls-1 fill:#fff; AWATERA Badanyan Artak Клиенты Спецификации Заказы 1 Чаты T…" at bounding box center [472, 217] width 944 height 435
click at [359, 188] on li "Выполнен" at bounding box center [403, 183] width 165 height 11
click at [359, 172] on body "🙏 .cls-1 fill:#fff; AWATERA Badanyan Artak Клиенты Спецификации Заказы 1 Чаты T…" at bounding box center [472, 217] width 944 height 435
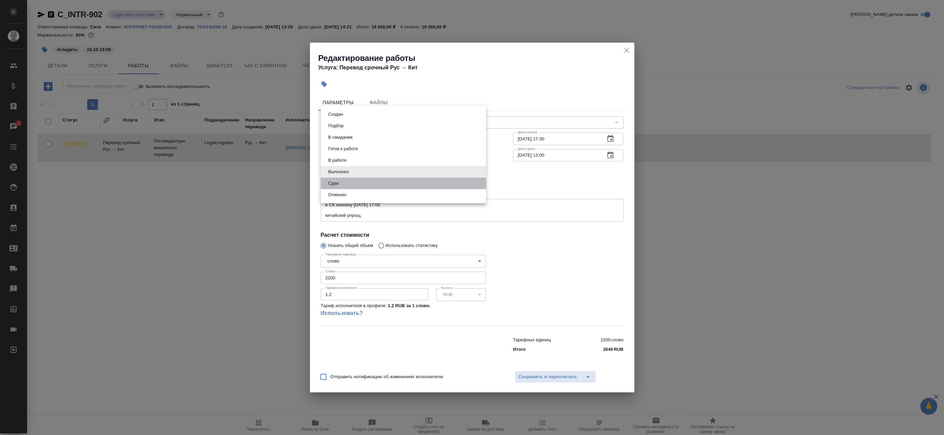
click at [355, 185] on li "Сдан" at bounding box center [403, 183] width 165 height 11
type input "closed"
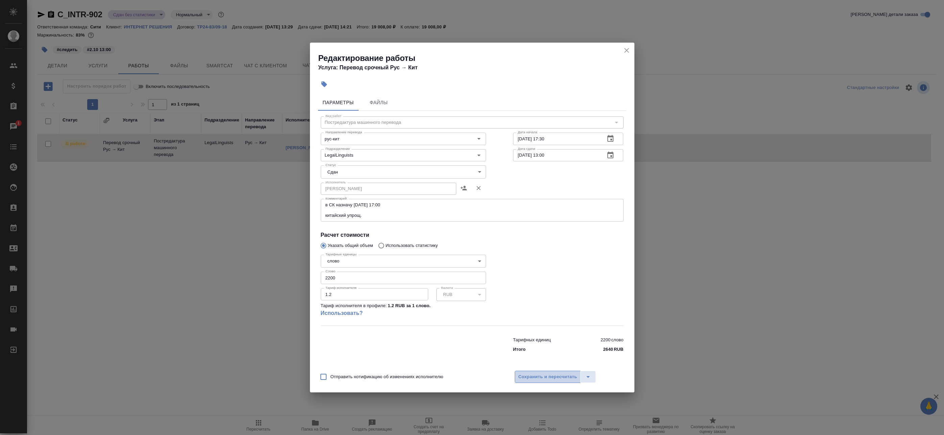
click at [531, 376] on span "Сохранить и пересчитать" at bounding box center [548, 377] width 59 height 8
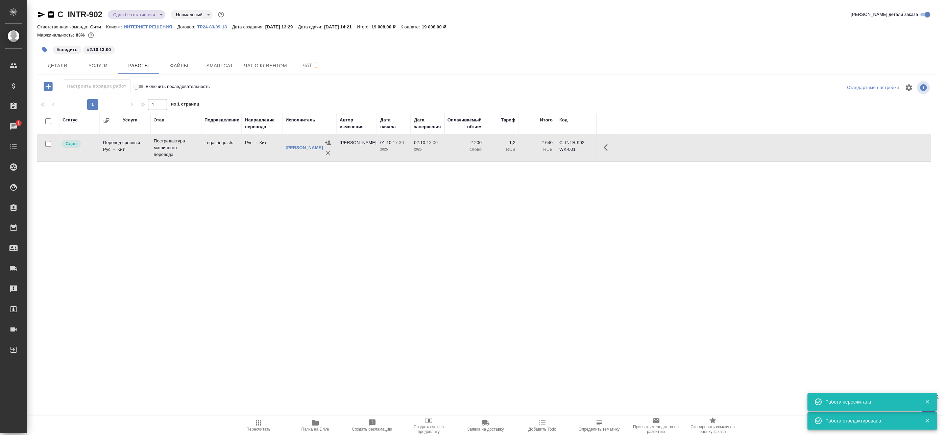
click at [125, 19] on body "🙏 .cls-1 fill:#fff; AWATERA Badanyan Artak Клиенты Спецификации Заказы 1 Чаты T…" at bounding box center [472, 217] width 944 height 435
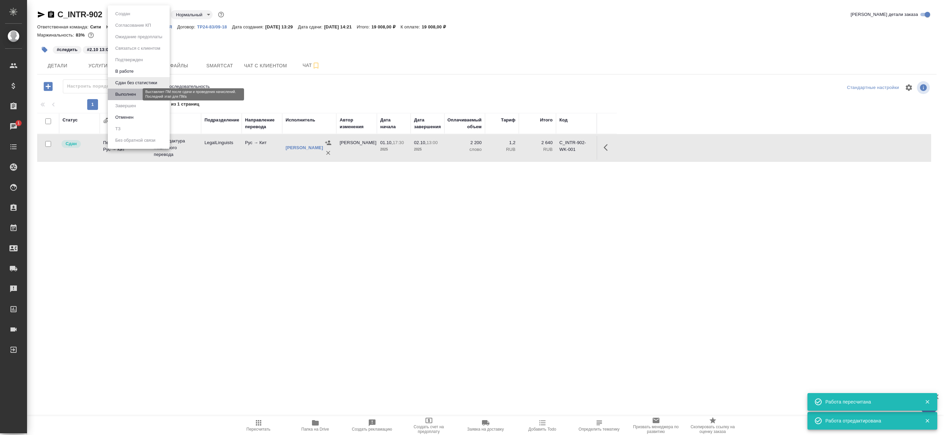
click at [137, 92] on button "Выполнен" at bounding box center [125, 94] width 25 height 7
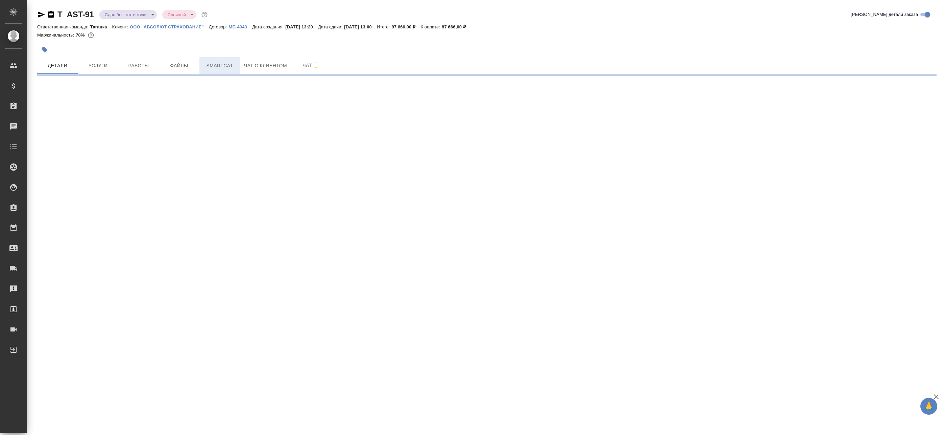
select select "RU"
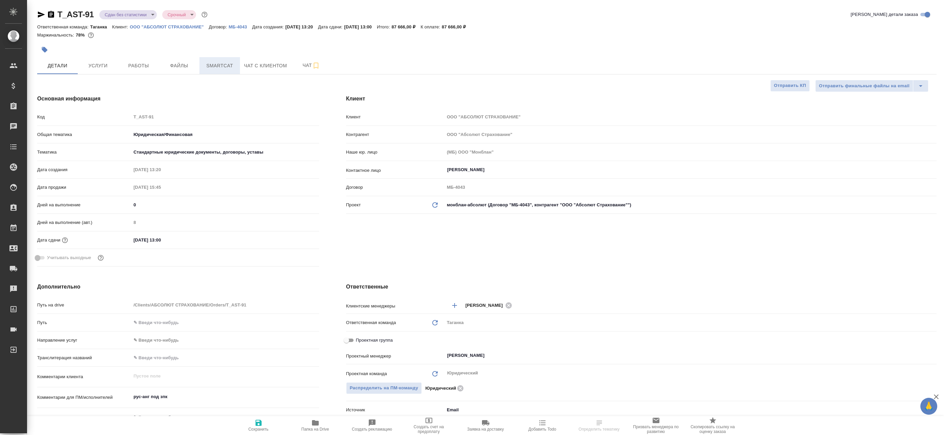
type textarea "x"
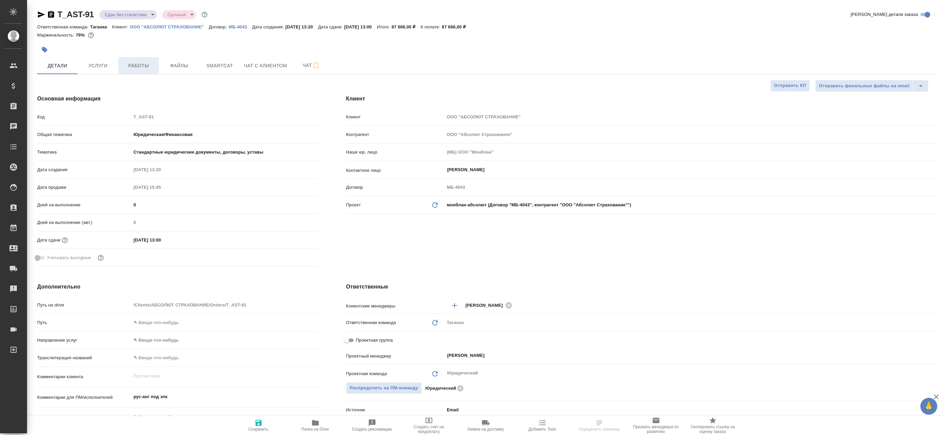
type textarea "x"
click at [142, 66] on span "Работы" at bounding box center [138, 66] width 32 height 8
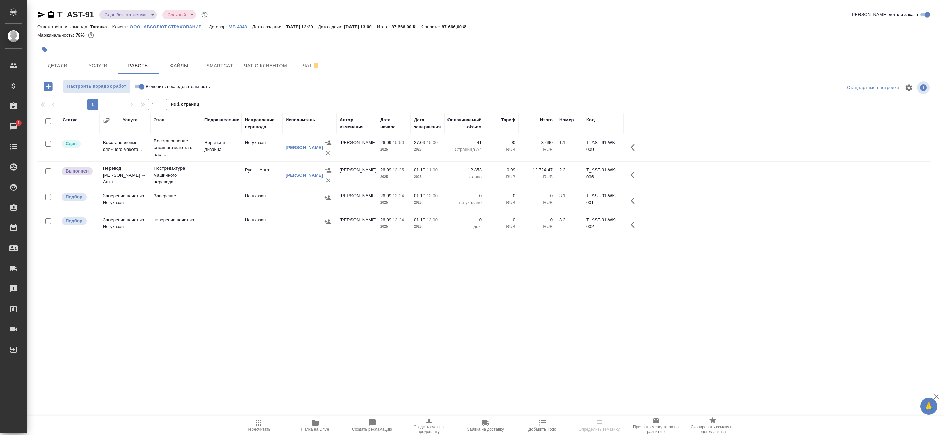
click at [139, 14] on body "🙏 .cls-1 fill:#fff; AWATERA Badanyan Artak Клиенты Спецификации Заказы 1 Чаты T…" at bounding box center [472, 217] width 944 height 435
click at [143, 92] on li "Выполнен" at bounding box center [130, 94] width 62 height 11
click at [637, 177] on icon "button" at bounding box center [635, 175] width 8 height 8
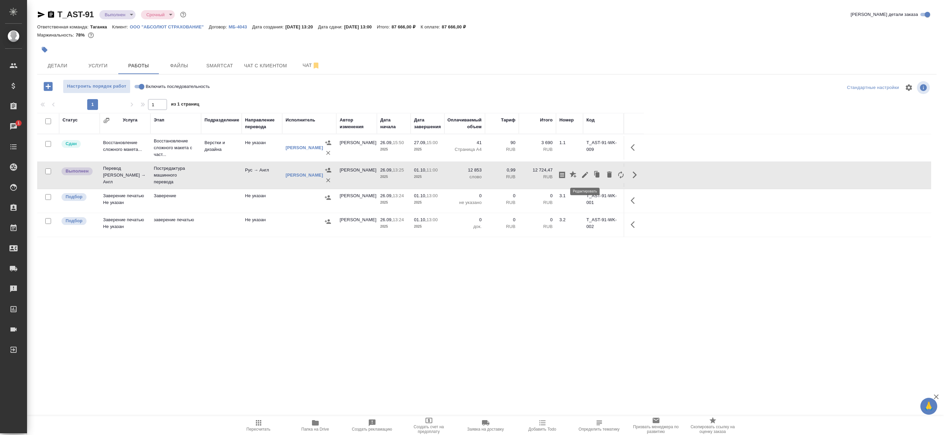
click at [586, 177] on icon "button" at bounding box center [585, 175] width 8 height 8
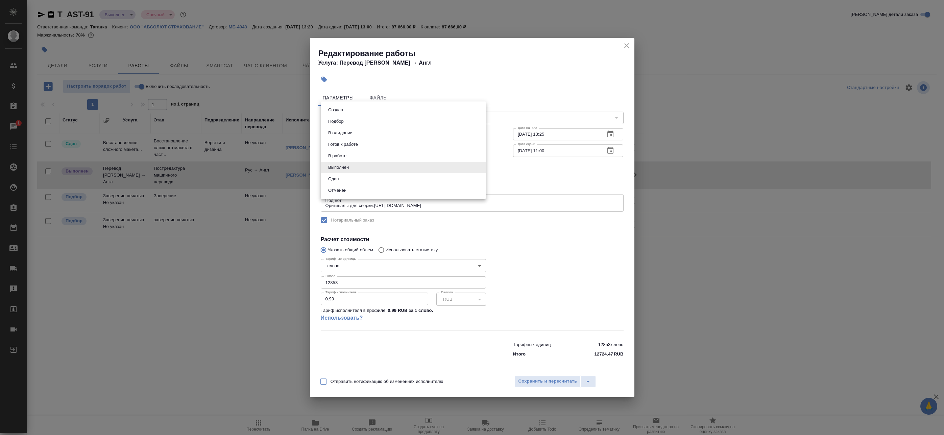
click at [373, 166] on body "🙏 .cls-1 fill:#fff; AWATERA Badanyan Artak Клиенты Спецификации Заказы 1 Чаты T…" at bounding box center [472, 217] width 944 height 435
click at [370, 178] on li "Сдан" at bounding box center [403, 178] width 165 height 11
type input "closed"
click at [559, 376] on button "Сохранить и пересчитать" at bounding box center [548, 381] width 66 height 12
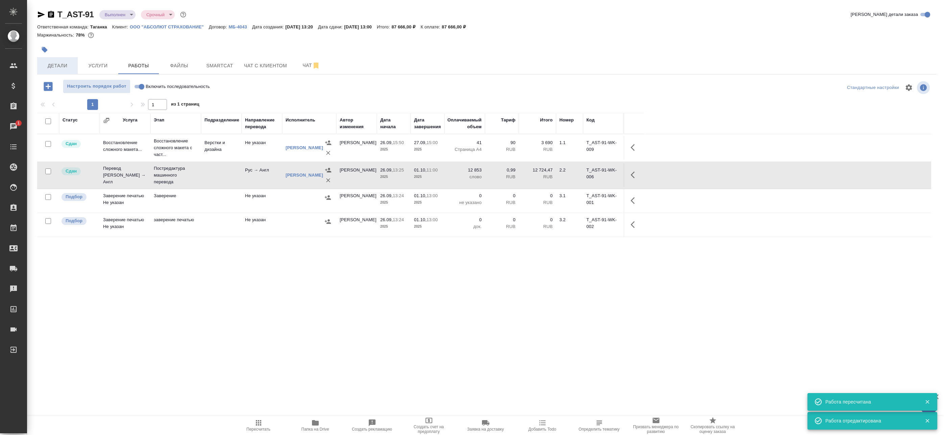
click at [58, 69] on span "Детали" at bounding box center [57, 66] width 32 height 8
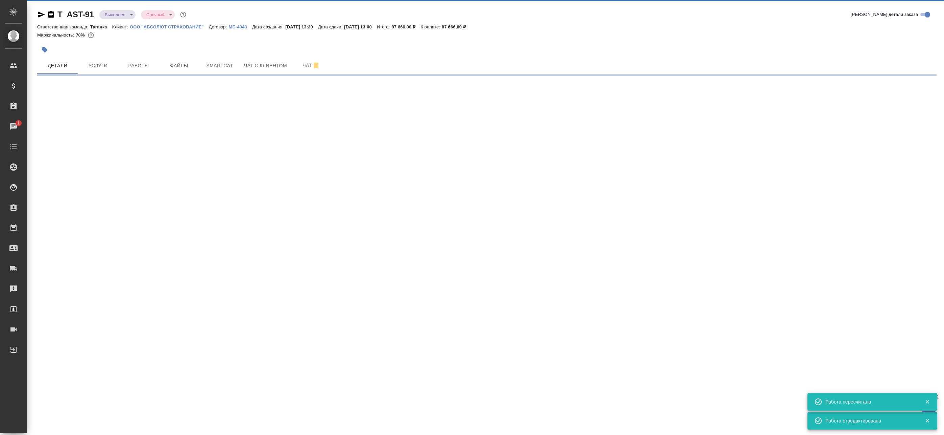
select select "RU"
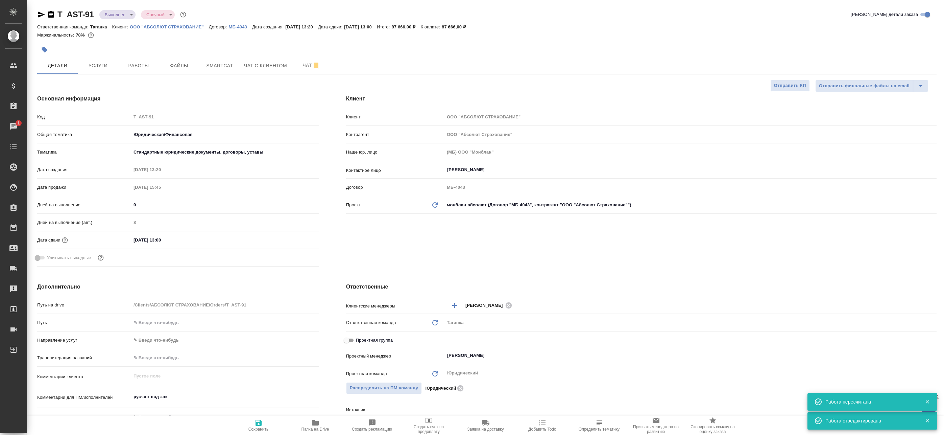
type textarea "x"
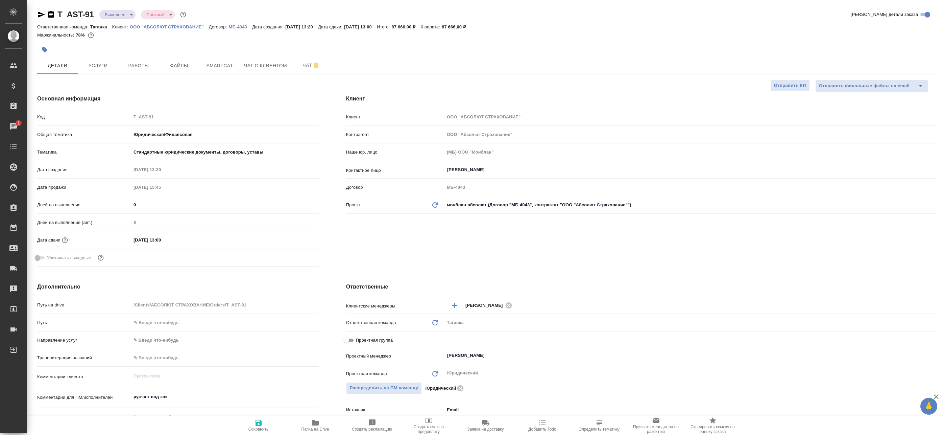
type textarea "x"
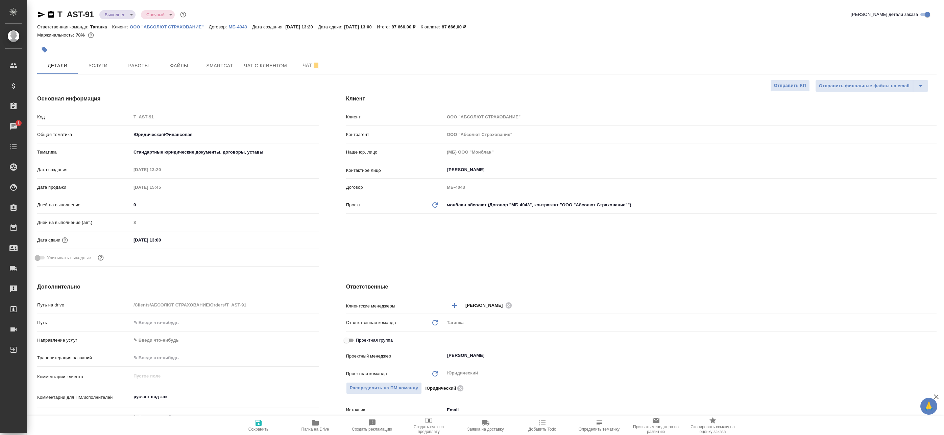
type textarea "x"
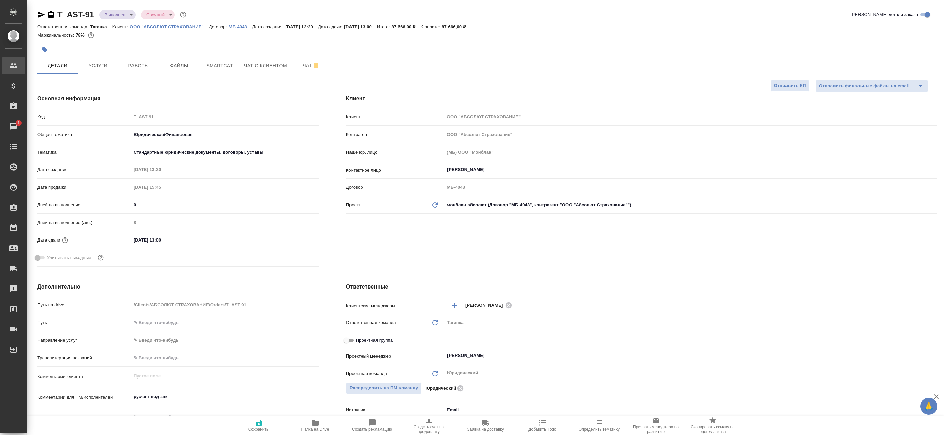
type textarea "x"
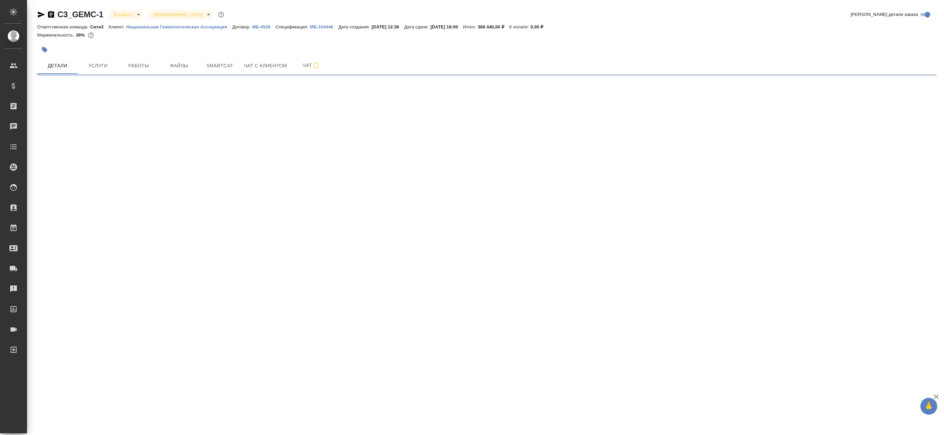
select select "RU"
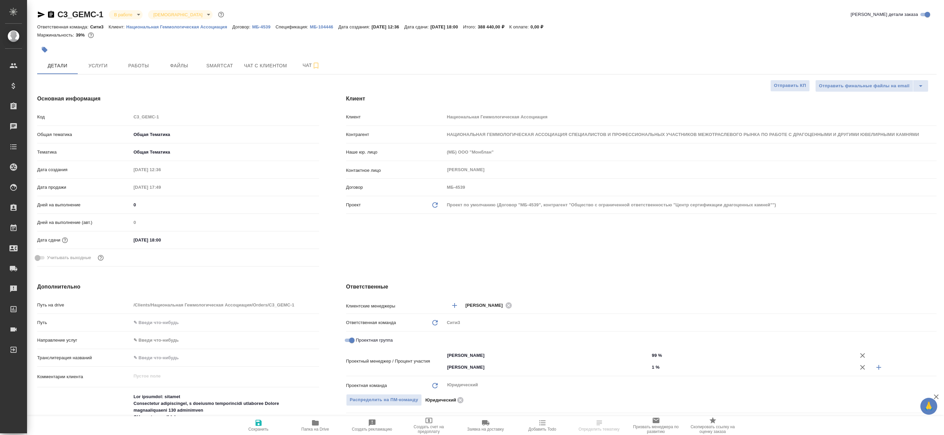
type textarea "x"
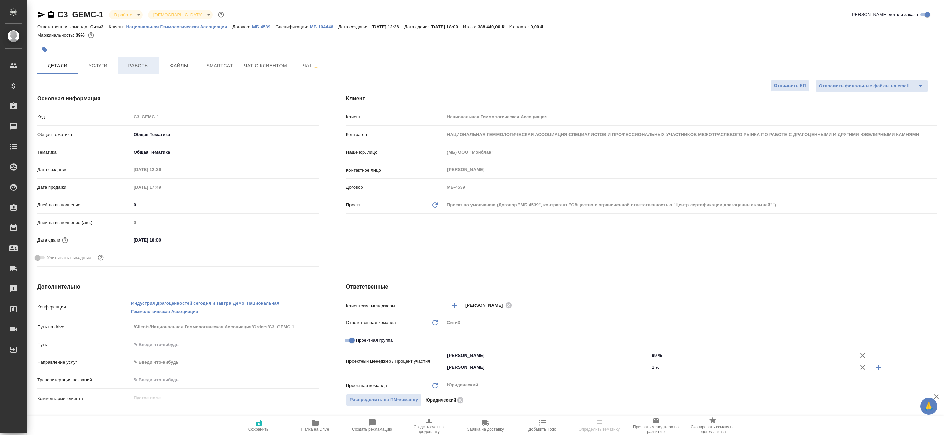
type textarea "x"
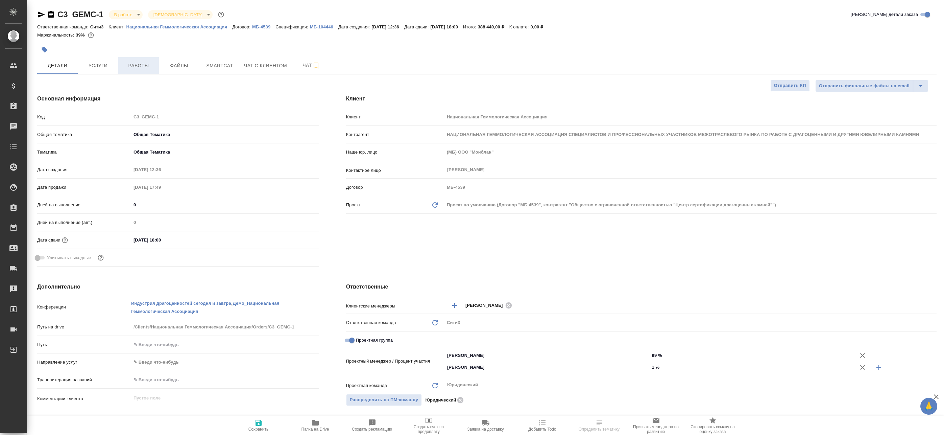
type textarea "x"
click at [147, 65] on span "Работы" at bounding box center [138, 66] width 32 height 8
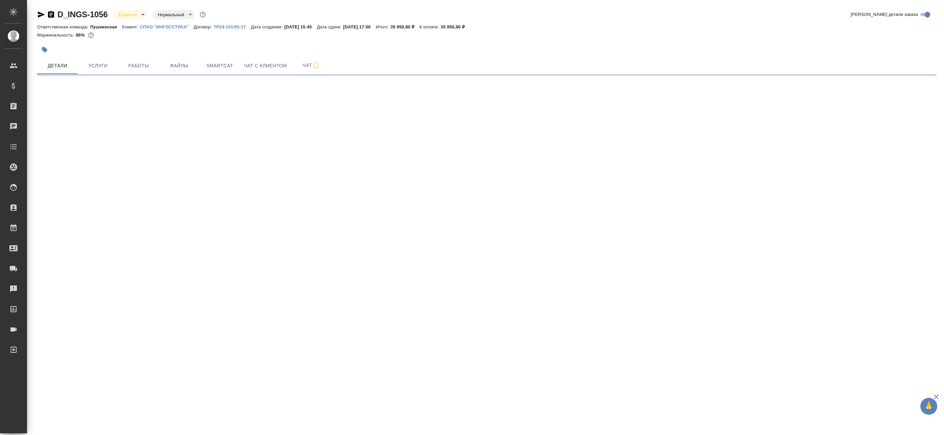
select select "RU"
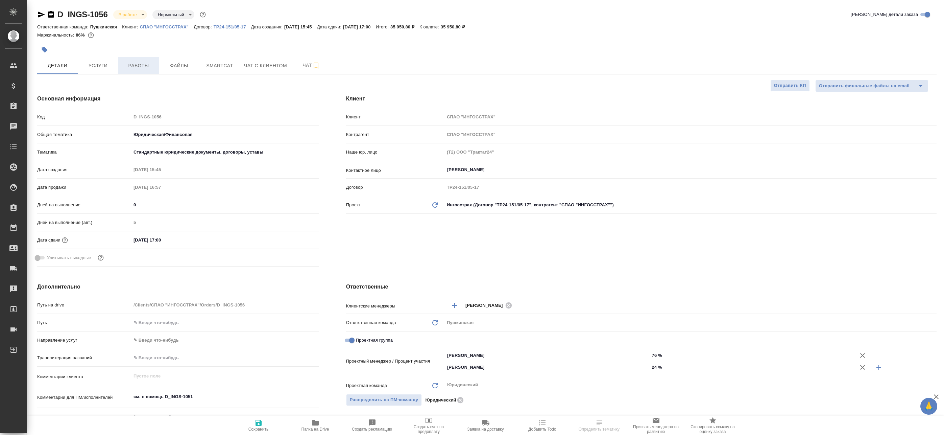
type textarea "x"
click at [140, 67] on span "Работы" at bounding box center [138, 66] width 32 height 8
type textarea "x"
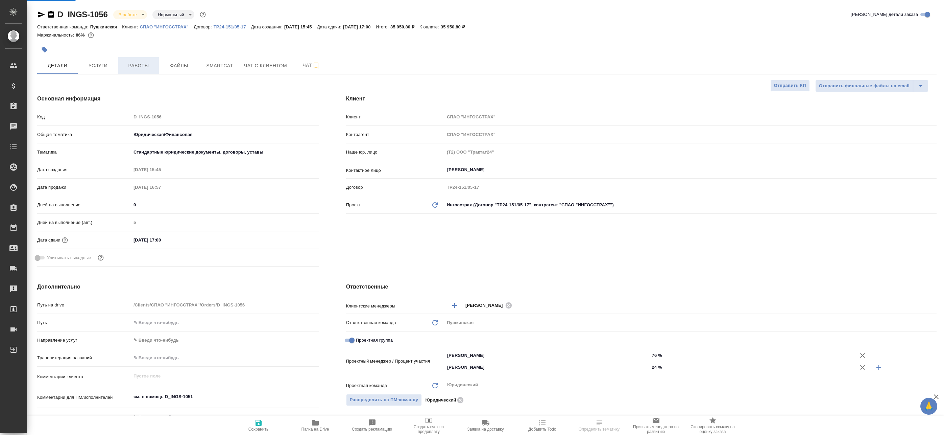
type textarea "x"
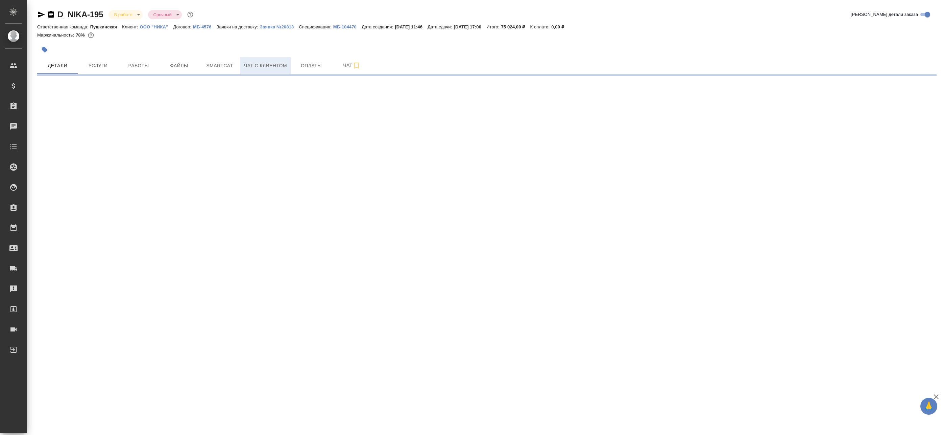
select select "RU"
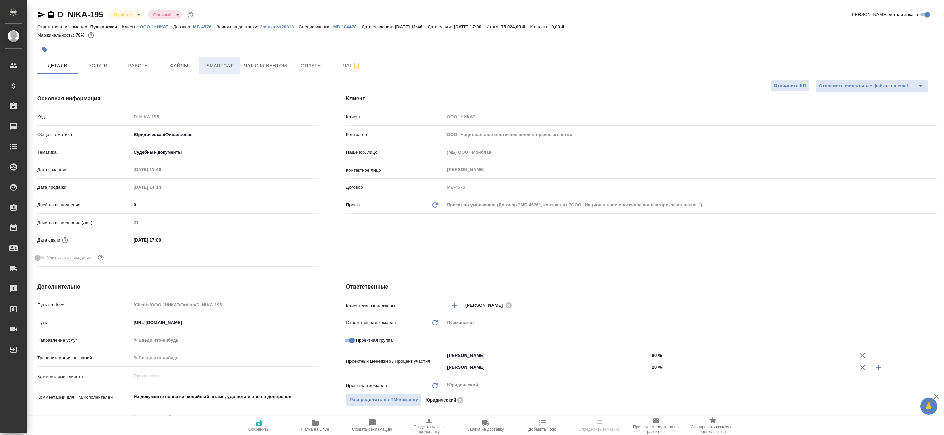
type textarea "x"
click at [236, 62] on span "Smartcat" at bounding box center [220, 66] width 32 height 8
type textarea "x"
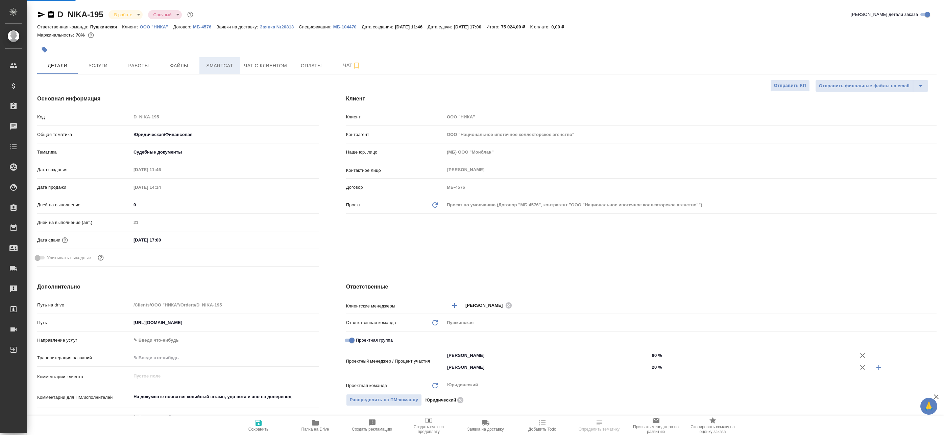
type textarea "x"
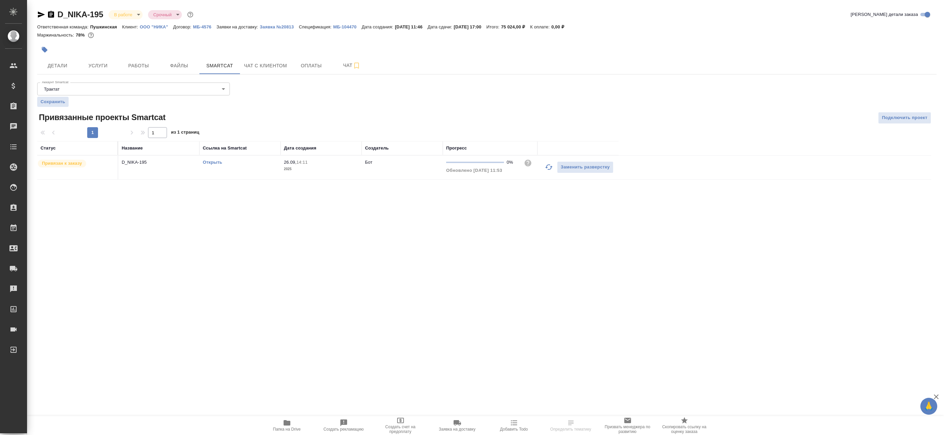
click at [551, 168] on icon "button" at bounding box center [548, 166] width 7 height 5
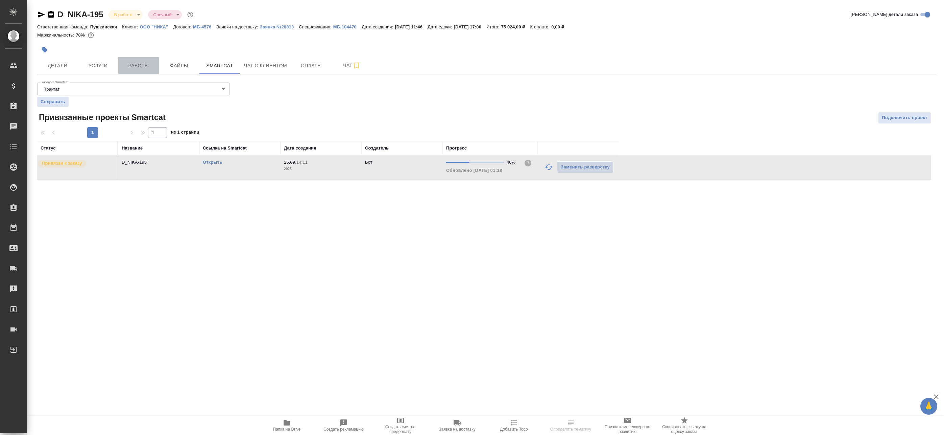
click at [156, 61] on button "Работы" at bounding box center [138, 65] width 41 height 17
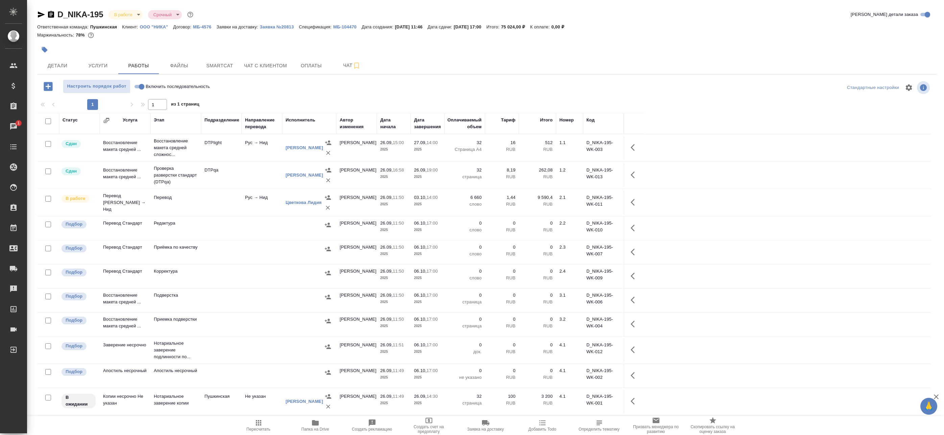
scroll to position [5, 0]
